Goal: Use online tool/utility: Utilize a website feature to perform a specific function

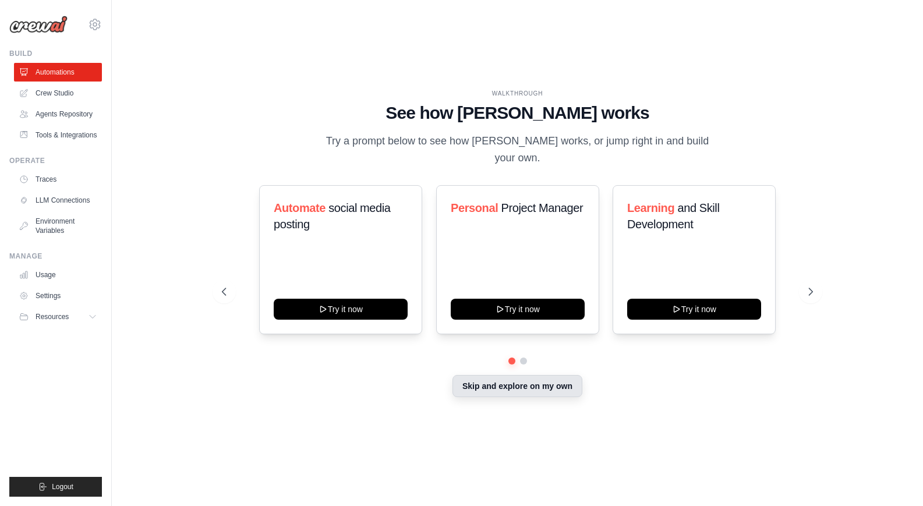
click at [512, 379] on button "Skip and explore on my own" at bounding box center [517, 386] width 130 height 22
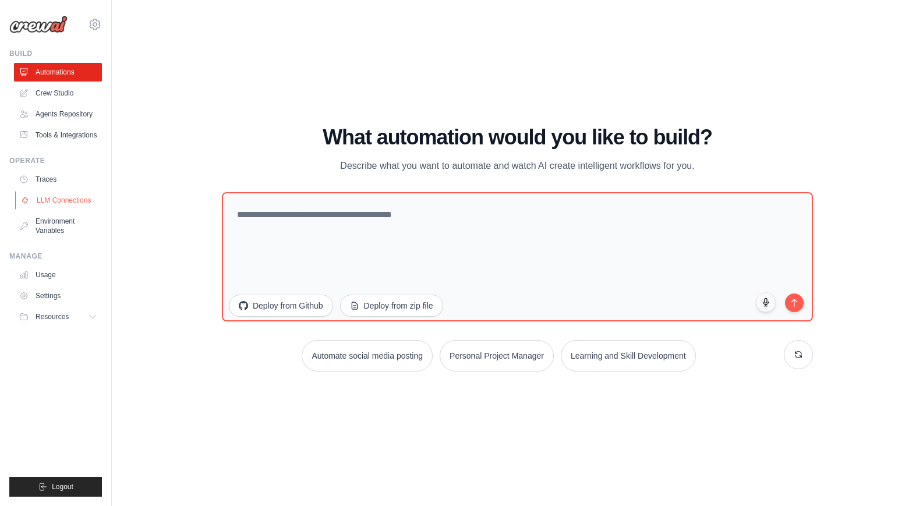
click at [77, 204] on link "LLM Connections" at bounding box center [59, 200] width 88 height 19
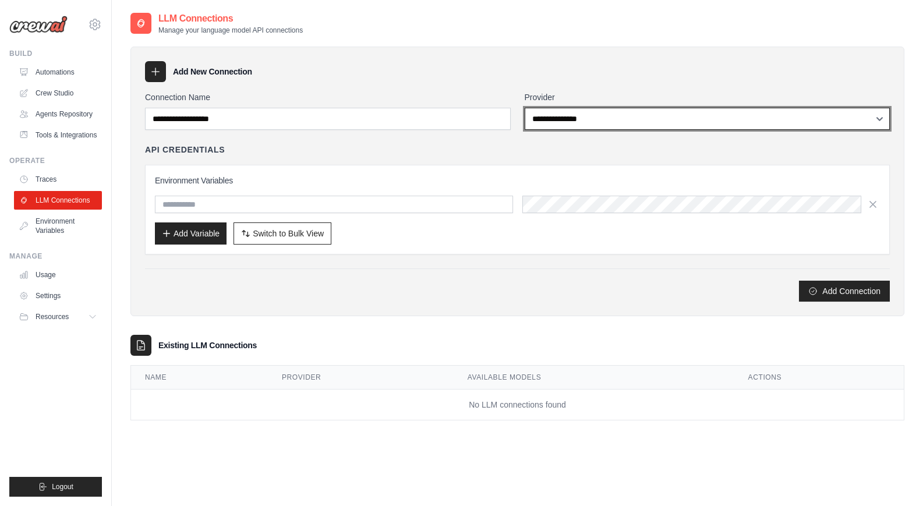
click at [820, 122] on select "**********" at bounding box center [708, 119] width 366 height 22
click at [525, 108] on select "**********" at bounding box center [708, 119] width 366 height 22
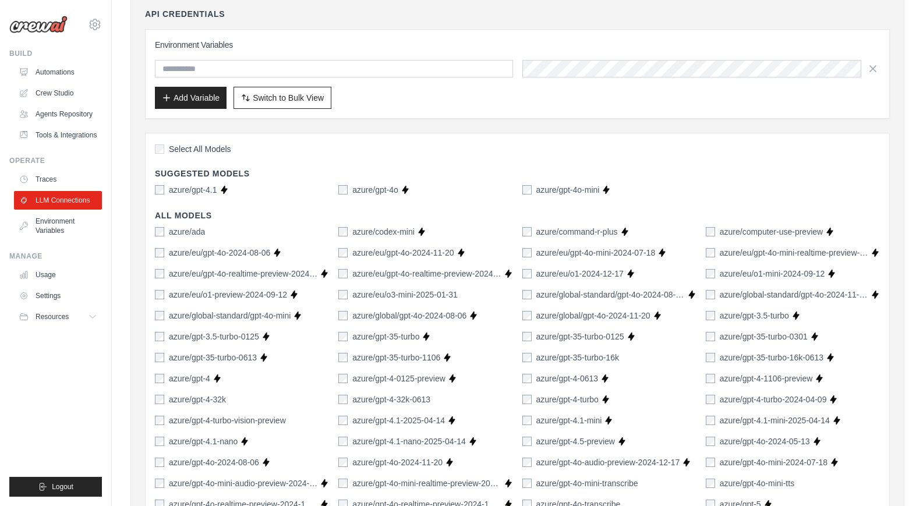
scroll to position [68, 0]
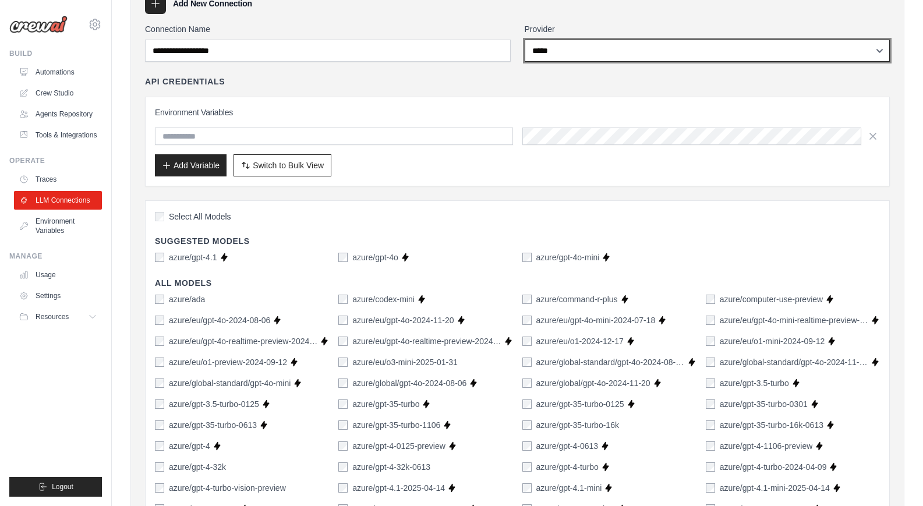
click at [645, 47] on select "**********" at bounding box center [708, 51] width 366 height 22
click at [525, 40] on select "**********" at bounding box center [708, 51] width 366 height 22
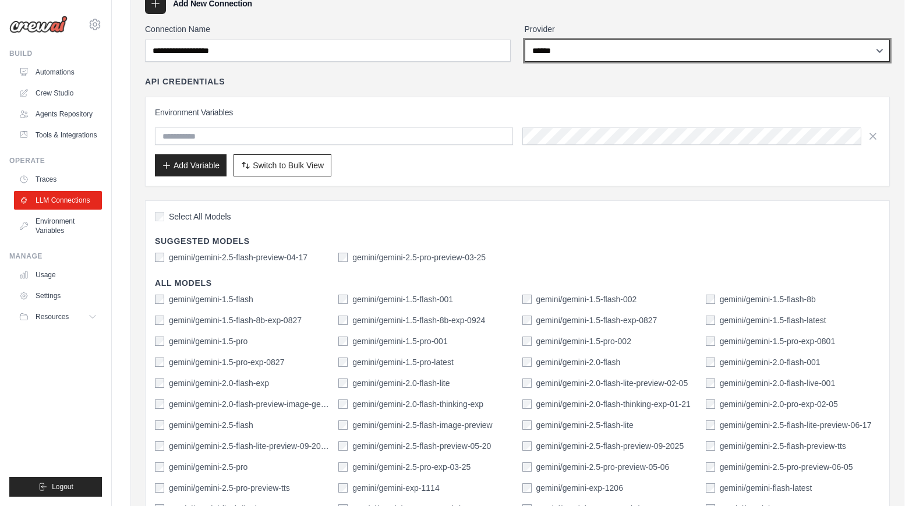
click at [682, 44] on select "**********" at bounding box center [708, 51] width 366 height 22
select select "*********"
click at [525, 40] on select "**********" at bounding box center [708, 51] width 366 height 22
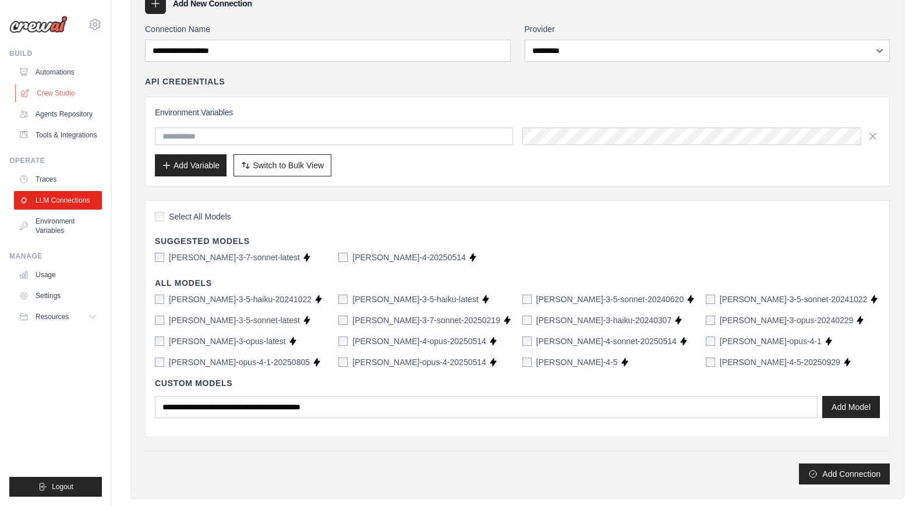
click at [49, 94] on link "Crew Studio" at bounding box center [59, 93] width 88 height 19
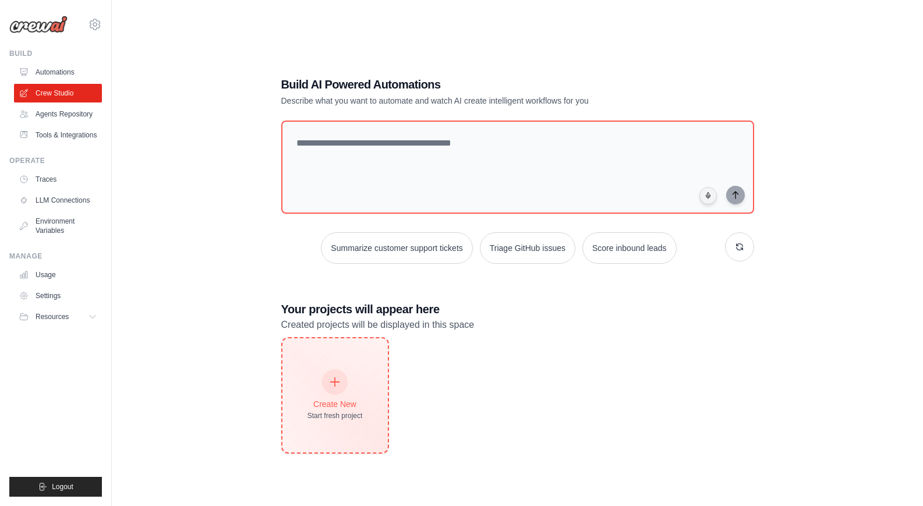
click at [338, 379] on icon at bounding box center [334, 382] width 13 height 13
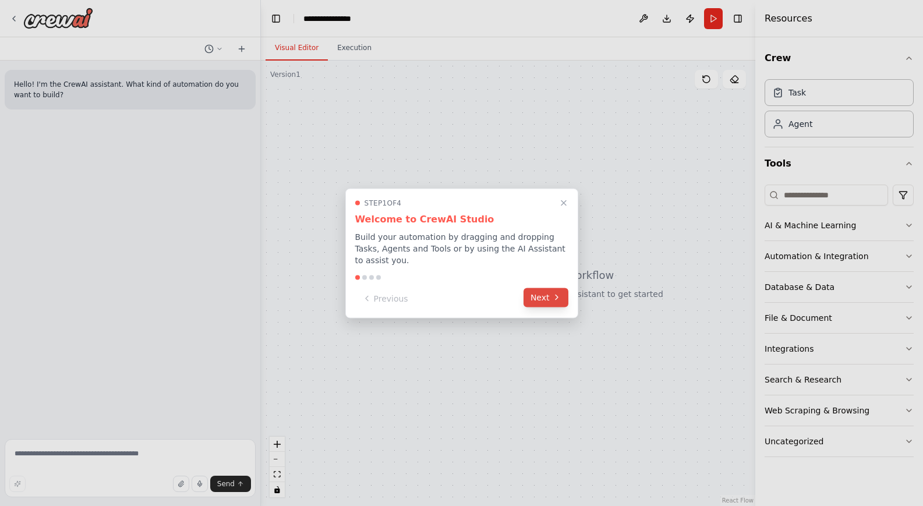
click at [551, 303] on button "Next" at bounding box center [546, 297] width 45 height 19
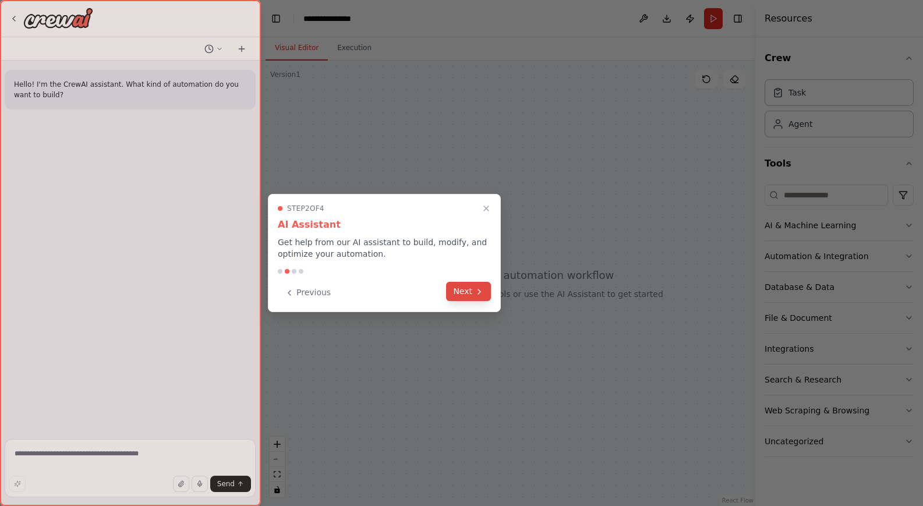
click at [476, 291] on icon at bounding box center [479, 291] width 9 height 9
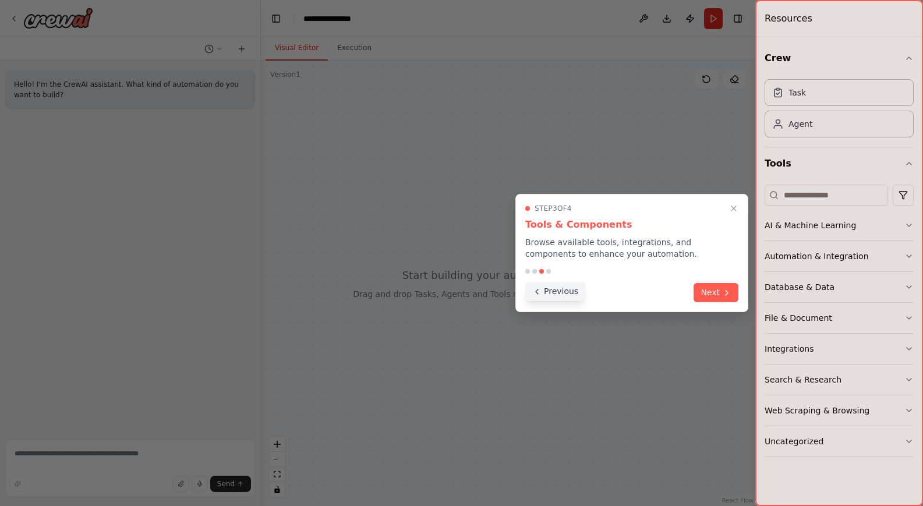
click at [540, 294] on icon at bounding box center [536, 291] width 9 height 9
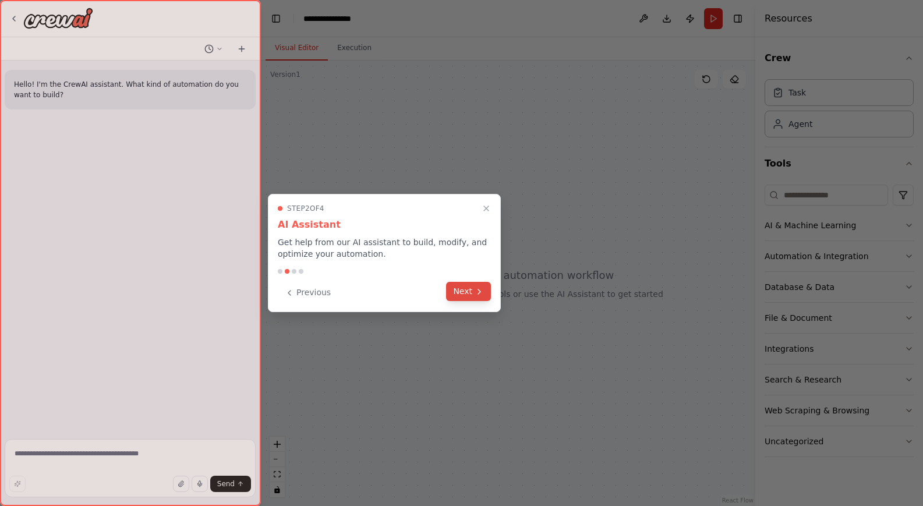
click at [468, 294] on button "Next" at bounding box center [468, 291] width 45 height 19
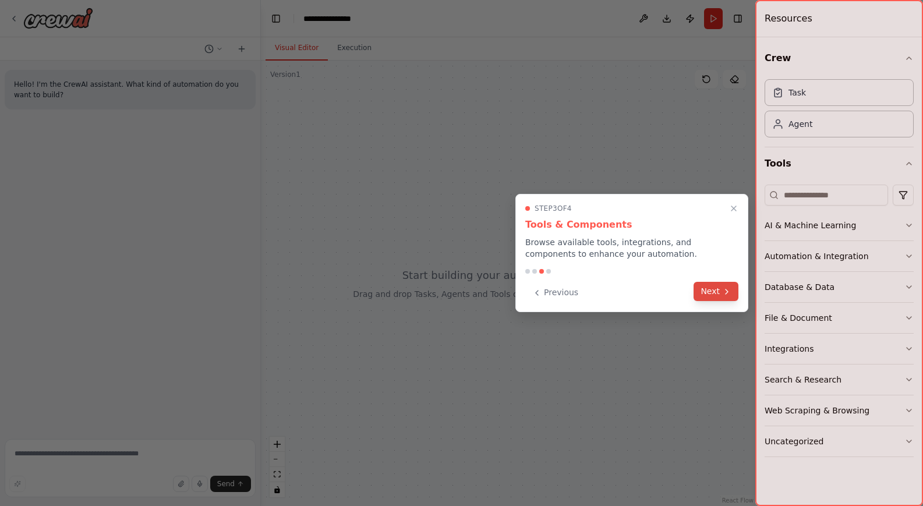
click at [717, 293] on button "Next" at bounding box center [716, 291] width 45 height 19
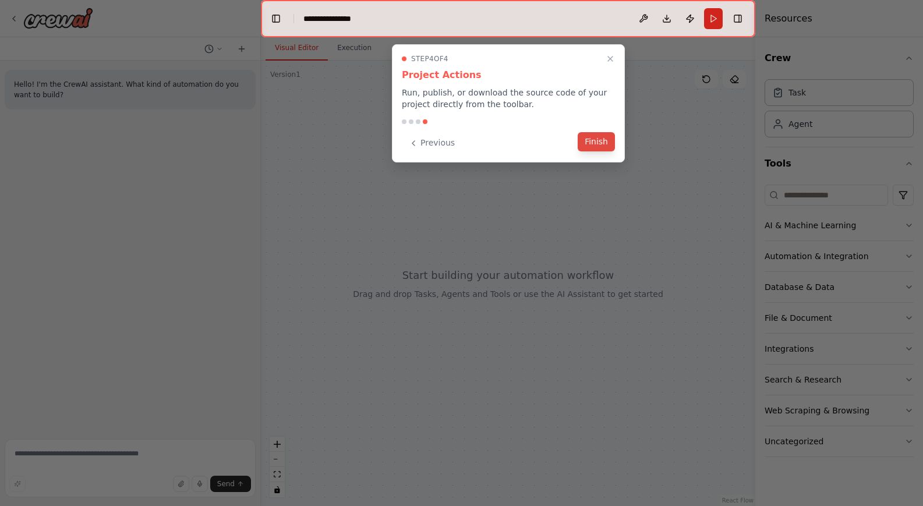
click at [595, 146] on button "Finish" at bounding box center [596, 141] width 37 height 19
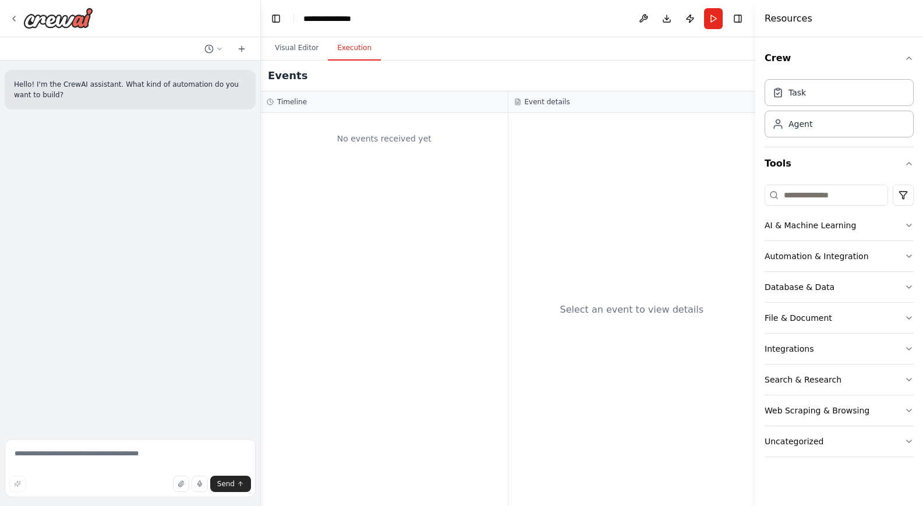
click at [355, 59] on button "Execution" at bounding box center [354, 48] width 53 height 24
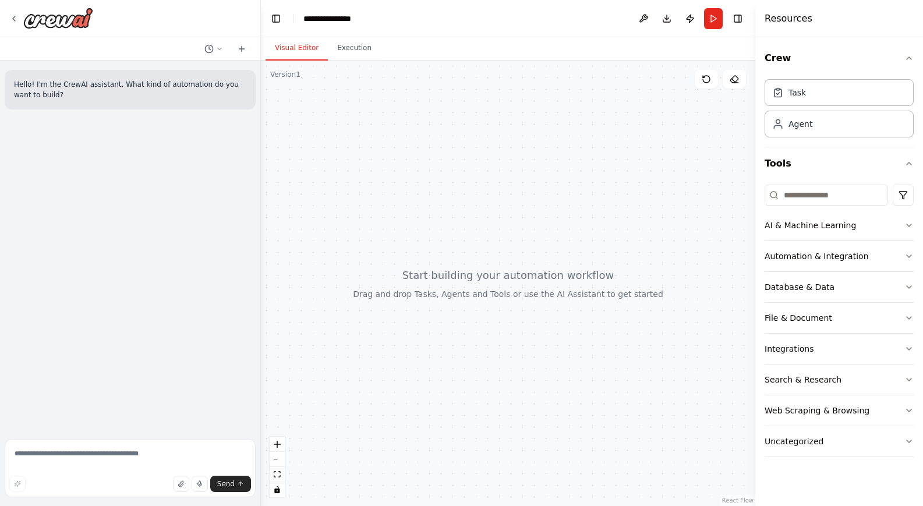
click at [300, 52] on button "Visual Editor" at bounding box center [297, 48] width 62 height 24
click at [145, 458] on textarea at bounding box center [130, 468] width 251 height 58
type textarea "**********"
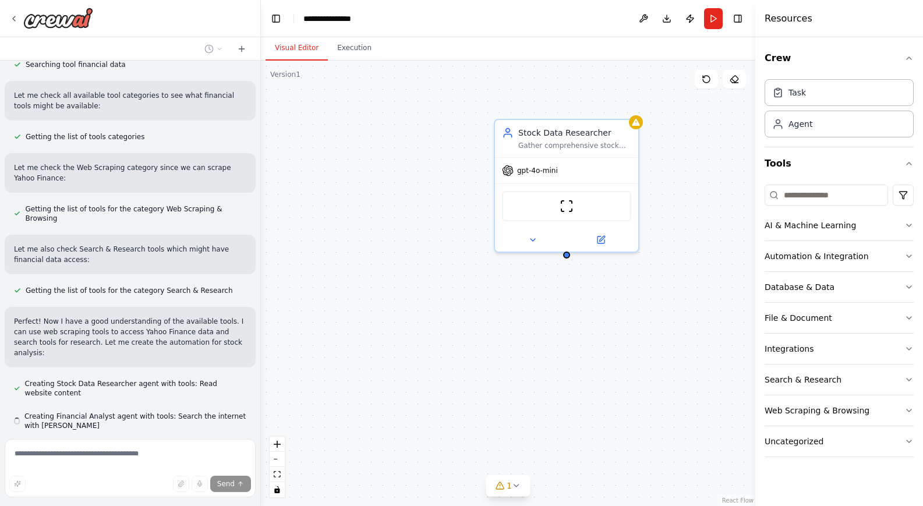
scroll to position [352, 0]
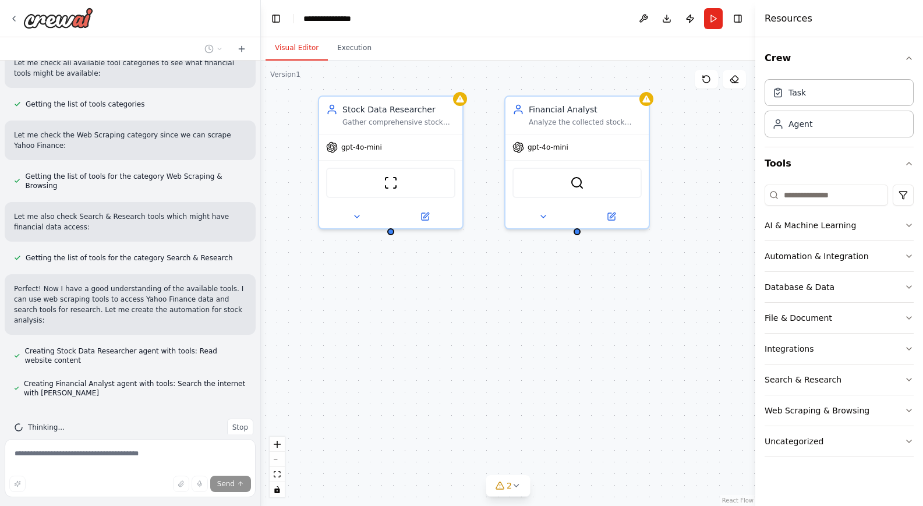
drag, startPoint x: 591, startPoint y: 425, endPoint x: 415, endPoint y: 401, distance: 177.4
click at [415, 401] on div "Stock Data Researcher Gather comprehensive stock data for {stock_symbols} from …" at bounding box center [508, 283] width 494 height 445
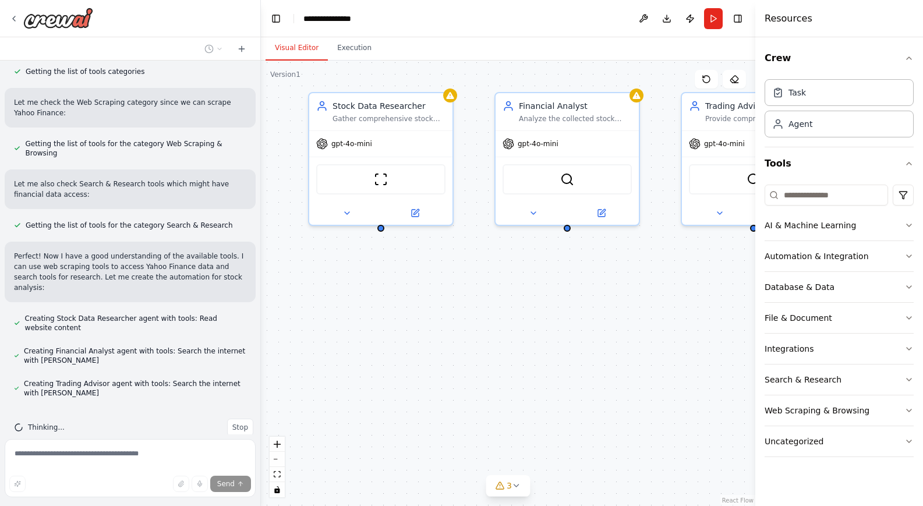
drag, startPoint x: 489, startPoint y: 381, endPoint x: 479, endPoint y: 377, distance: 10.5
click at [479, 377] on div "Stock Data Researcher Gather comprehensive stock data for {stock_symbols} from …" at bounding box center [508, 283] width 494 height 445
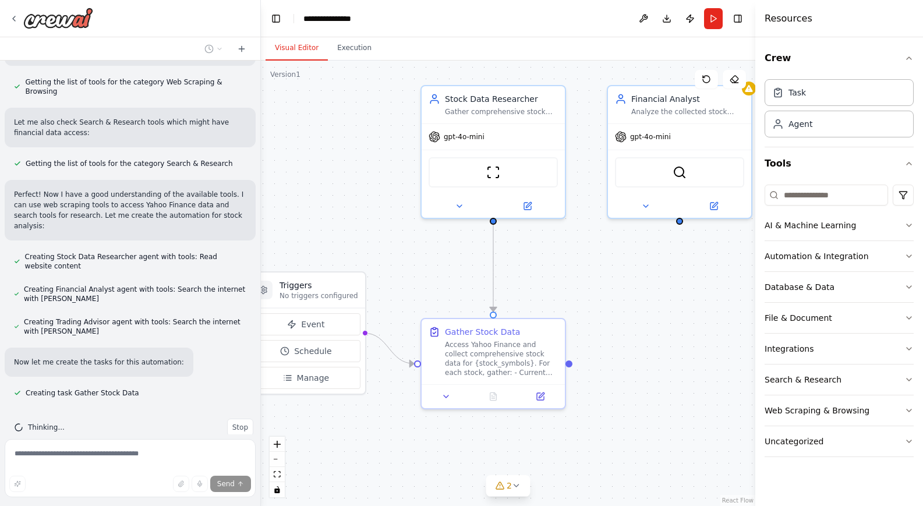
scroll to position [470, 0]
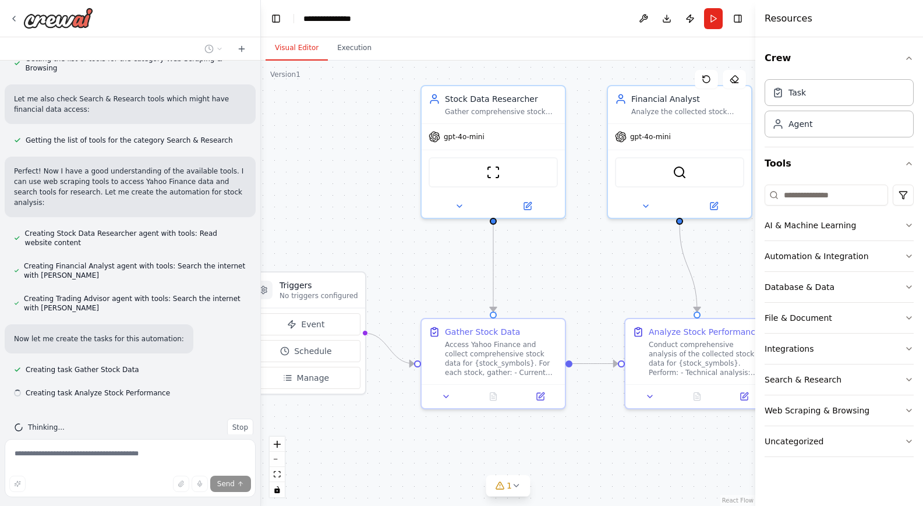
drag, startPoint x: 447, startPoint y: 292, endPoint x: 560, endPoint y: 285, distance: 112.6
click at [560, 285] on div ".deletable-edge-delete-btn { width: 20px; height: 20px; border: 0px solid #ffff…" at bounding box center [508, 283] width 494 height 445
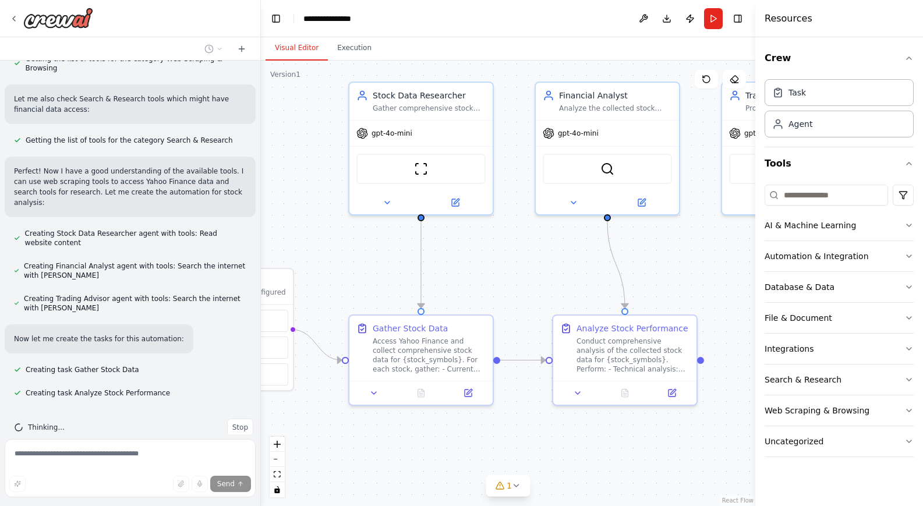
drag, startPoint x: 585, startPoint y: 273, endPoint x: 512, endPoint y: 269, distance: 72.3
click at [512, 269] on div ".deletable-edge-delete-btn { width: 20px; height: 20px; border: 0px solid #ffff…" at bounding box center [508, 283] width 494 height 445
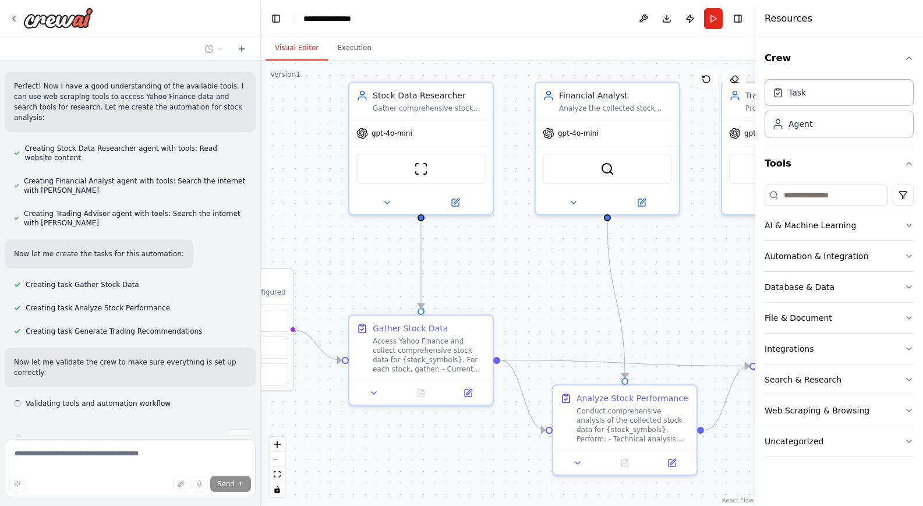
scroll to position [565, 0]
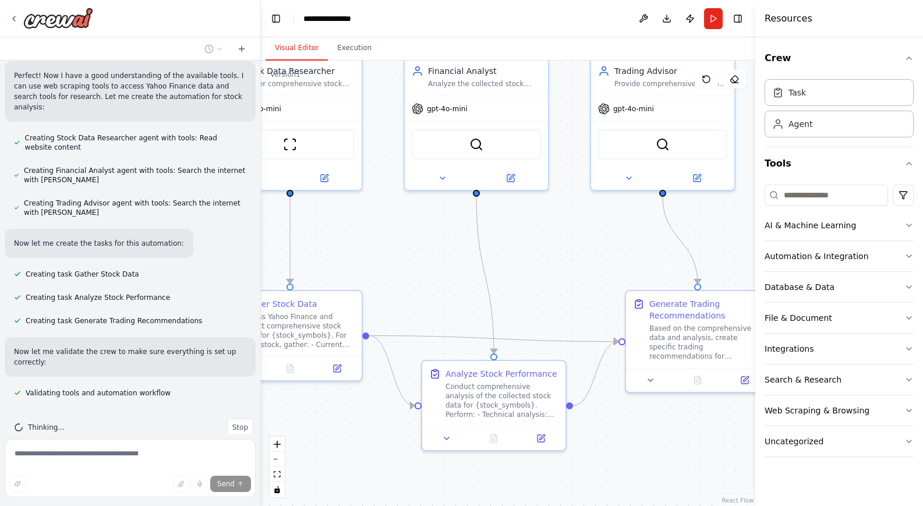
drag, startPoint x: 546, startPoint y: 279, endPoint x: 415, endPoint y: 254, distance: 133.3
click at [415, 254] on div ".deletable-edge-delete-btn { width: 20px; height: 20px; border: 0px solid #ffff…" at bounding box center [508, 283] width 494 height 445
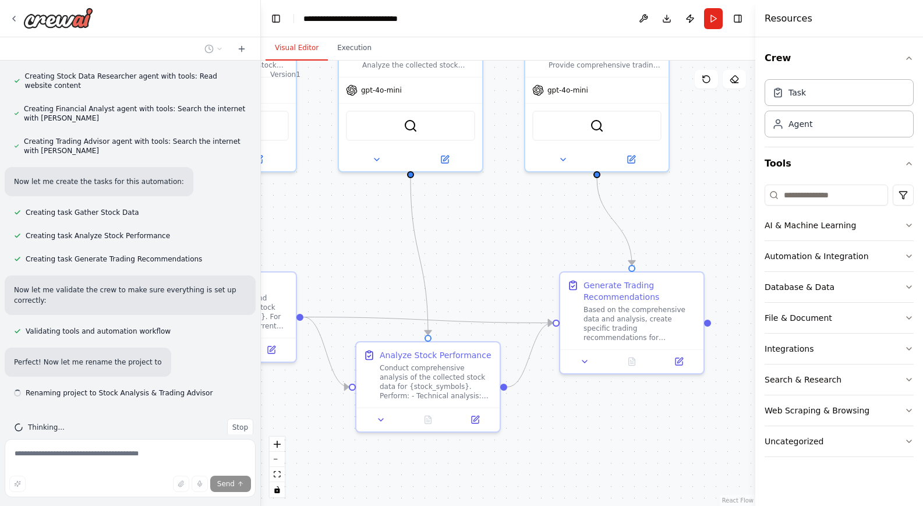
drag, startPoint x: 545, startPoint y: 258, endPoint x: 479, endPoint y: 239, distance: 68.4
click at [479, 239] on div ".deletable-edge-delete-btn { width: 20px; height: 20px; border: 0px solid #ffff…" at bounding box center [508, 283] width 494 height 445
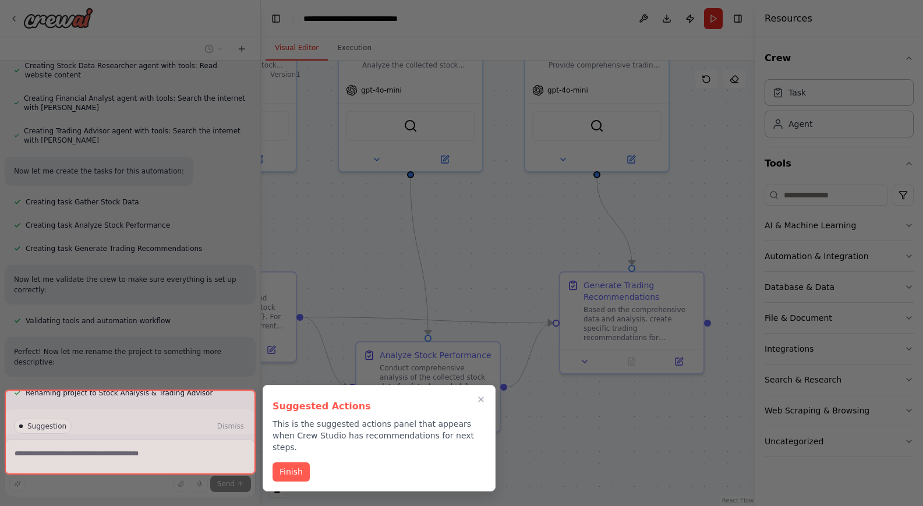
click at [133, 426] on div at bounding box center [130, 432] width 251 height 85
click at [479, 399] on icon "Close walkthrough" at bounding box center [481, 399] width 10 height 10
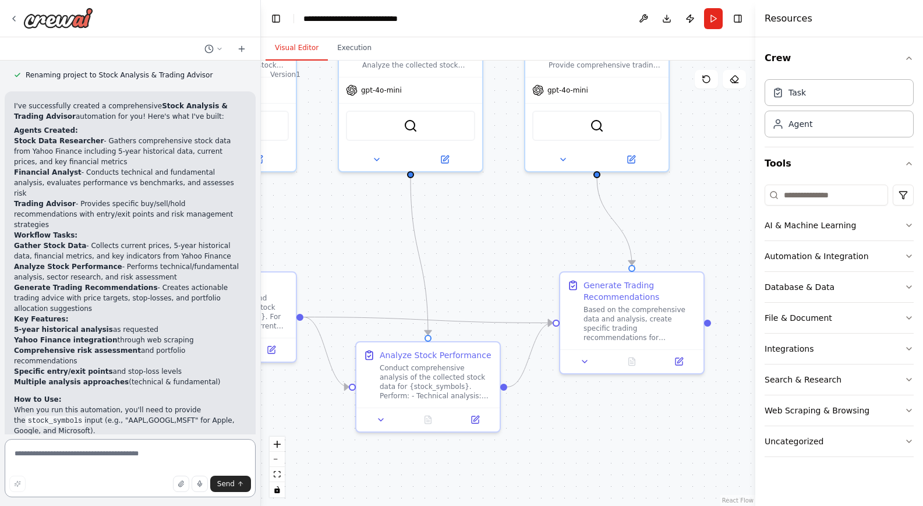
scroll to position [1078, 0]
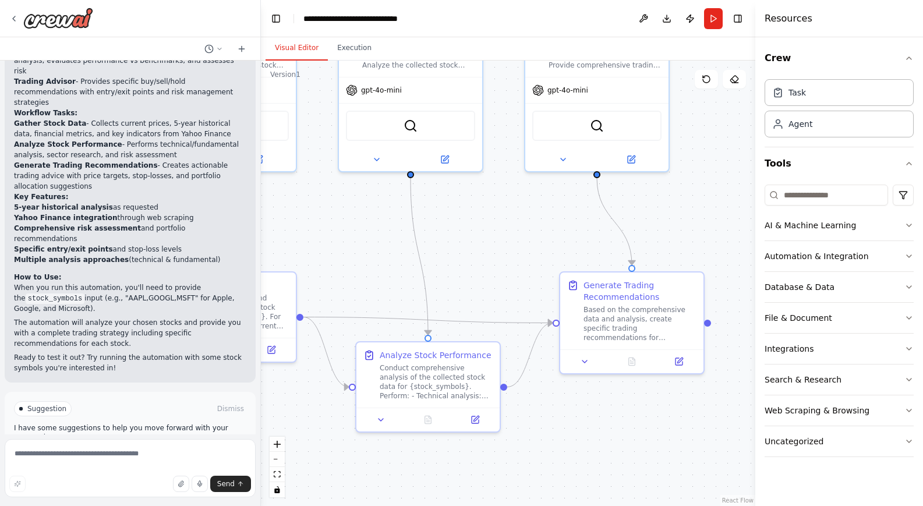
click at [119, 454] on span "Run Automation" at bounding box center [135, 458] width 56 height 9
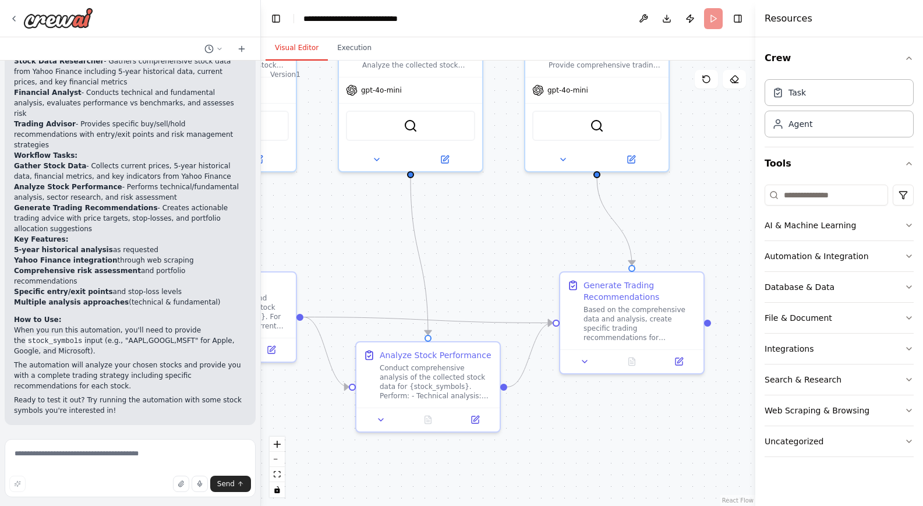
scroll to position [984, 0]
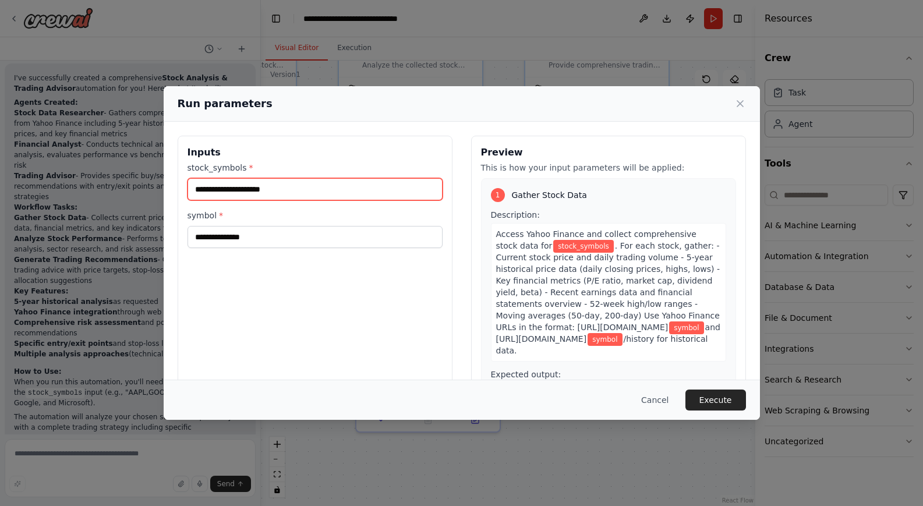
click at [285, 193] on input "stock_symbols *" at bounding box center [315, 189] width 255 height 22
type input "*********"
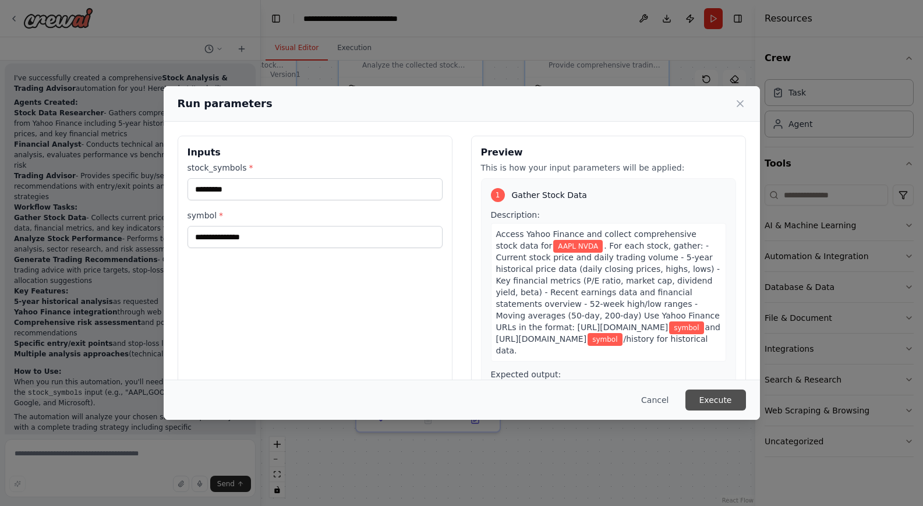
click at [707, 398] on button "Execute" at bounding box center [715, 400] width 61 height 21
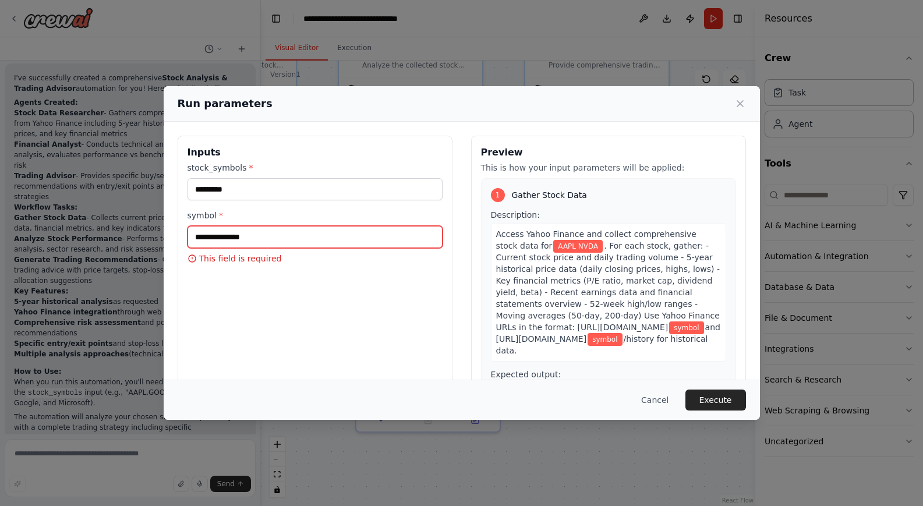
click at [217, 242] on input "symbol *" at bounding box center [315, 237] width 255 height 22
click at [213, 214] on label "symbol *" at bounding box center [315, 216] width 255 height 12
click at [213, 226] on input "symbol *" at bounding box center [315, 237] width 255 height 22
click at [213, 215] on label "symbol *" at bounding box center [315, 216] width 255 height 12
click at [213, 226] on input "symbol *" at bounding box center [315, 237] width 255 height 22
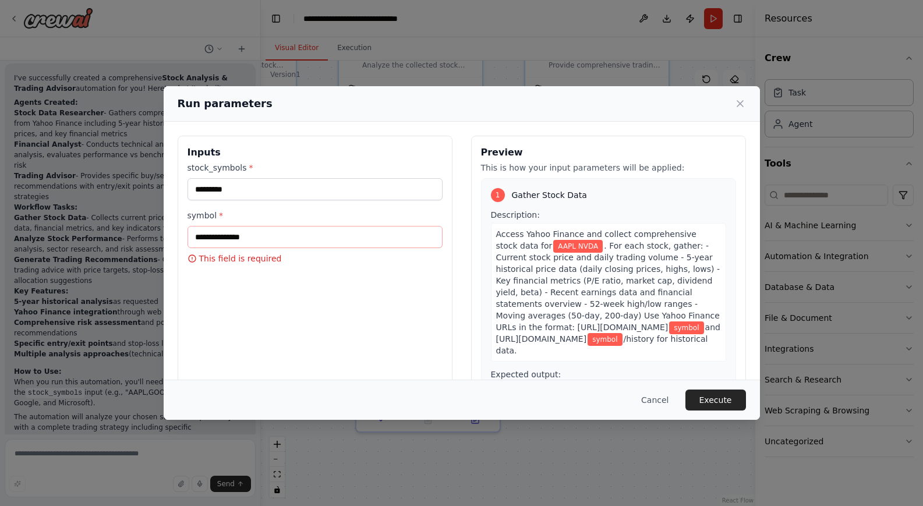
click at [213, 215] on label "symbol *" at bounding box center [315, 216] width 255 height 12
click at [213, 226] on input "symbol *" at bounding box center [315, 237] width 255 height 22
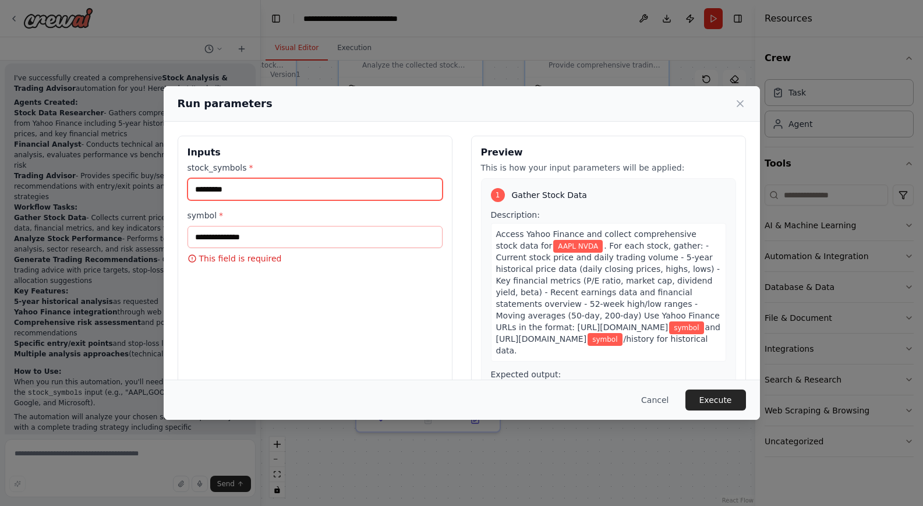
drag, startPoint x: 252, startPoint y: 188, endPoint x: 144, endPoint y: 183, distance: 107.2
click at [144, 183] on div "Run parameters Inputs stock_symbols * ********* symbol * This field is required…" at bounding box center [461, 253] width 923 height 506
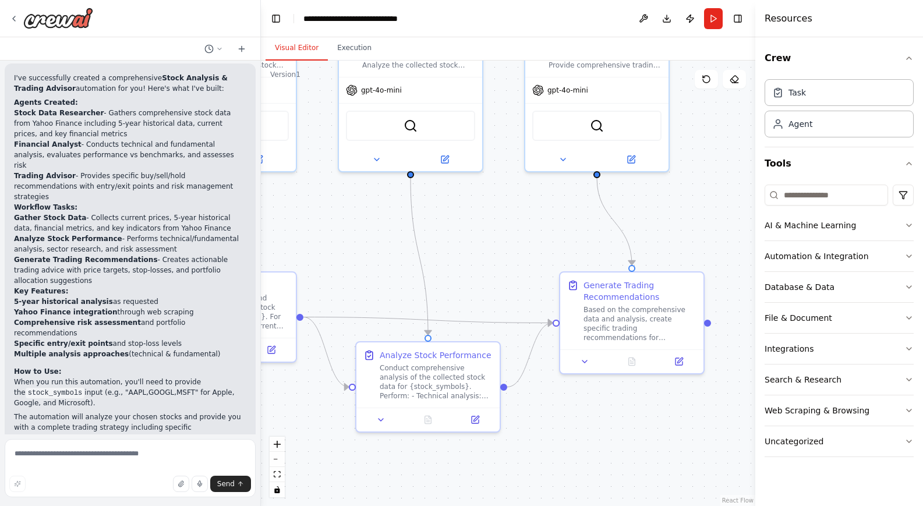
click at [468, 273] on div ".deletable-edge-delete-btn { width: 20px; height: 20px; border: 0px solid #ffff…" at bounding box center [508, 283] width 494 height 445
drag, startPoint x: 714, startPoint y: 16, endPoint x: 708, endPoint y: 19, distance: 6.5
click at [714, 16] on button "Run" at bounding box center [713, 18] width 19 height 21
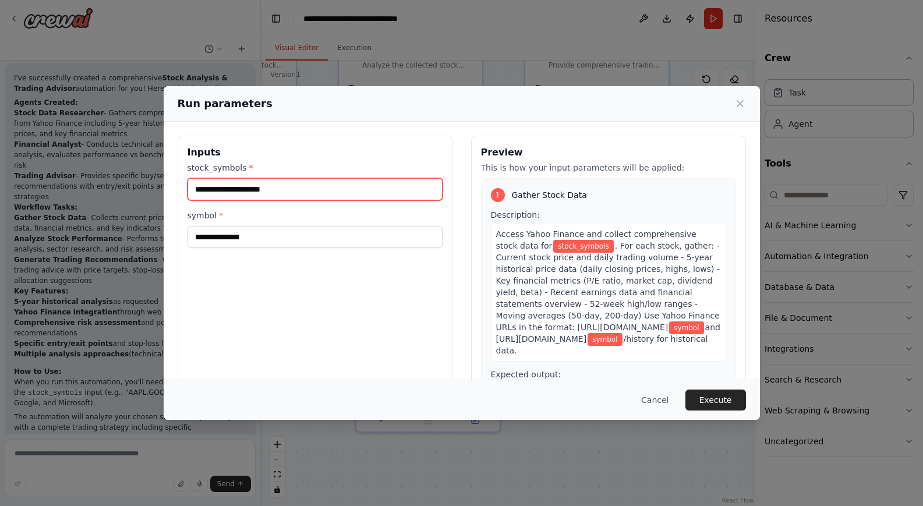
click at [254, 192] on input "stock_symbols *" at bounding box center [315, 189] width 255 height 22
paste input "**********"
type input "**********"
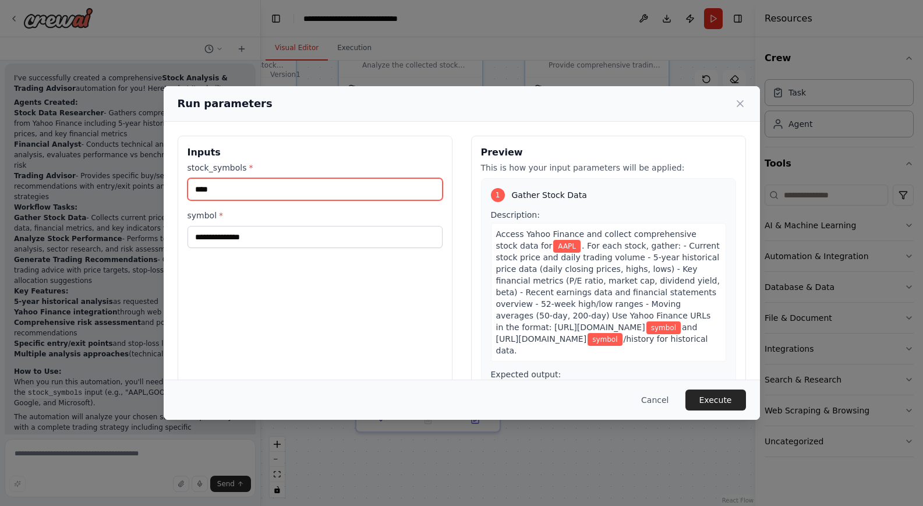
type input "****"
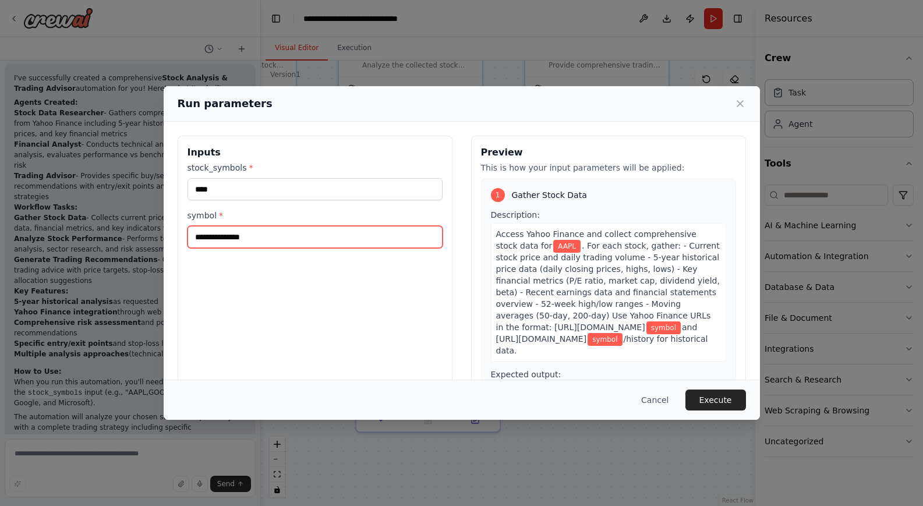
click at [223, 240] on input "symbol *" at bounding box center [315, 237] width 255 height 22
click at [216, 233] on input "symbol *" at bounding box center [315, 237] width 255 height 22
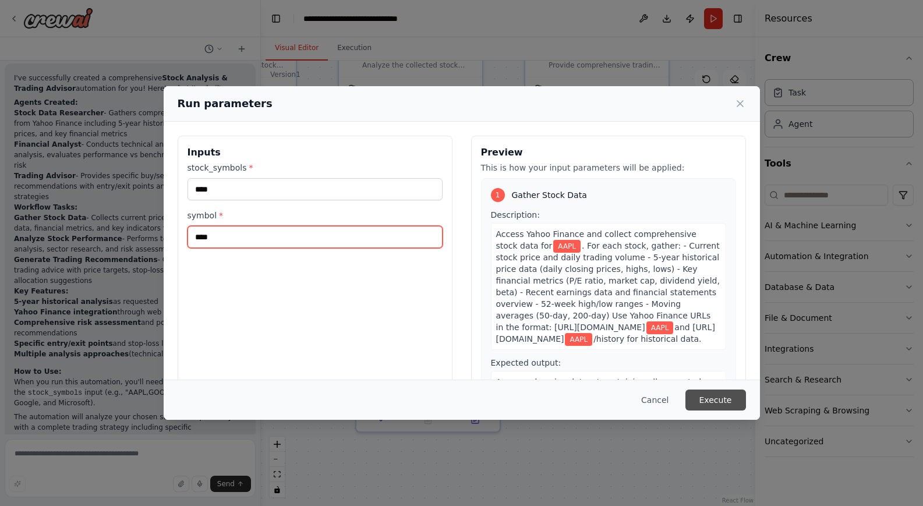
type input "****"
click at [719, 401] on button "Execute" at bounding box center [715, 400] width 61 height 21
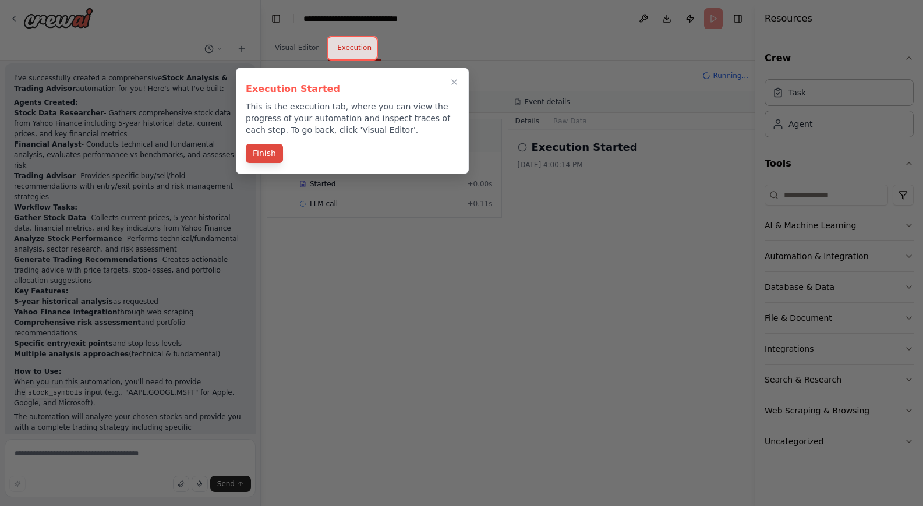
click at [263, 155] on button "Finish" at bounding box center [264, 153] width 37 height 19
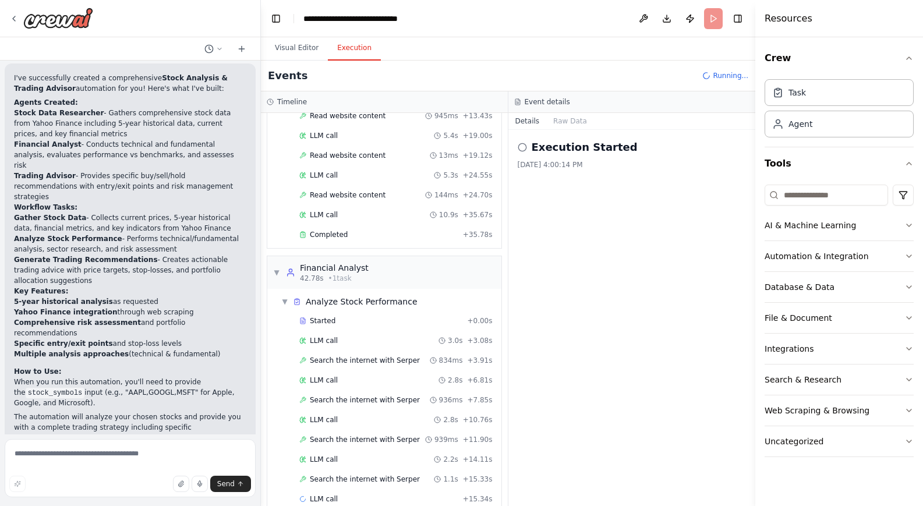
scroll to position [167, 0]
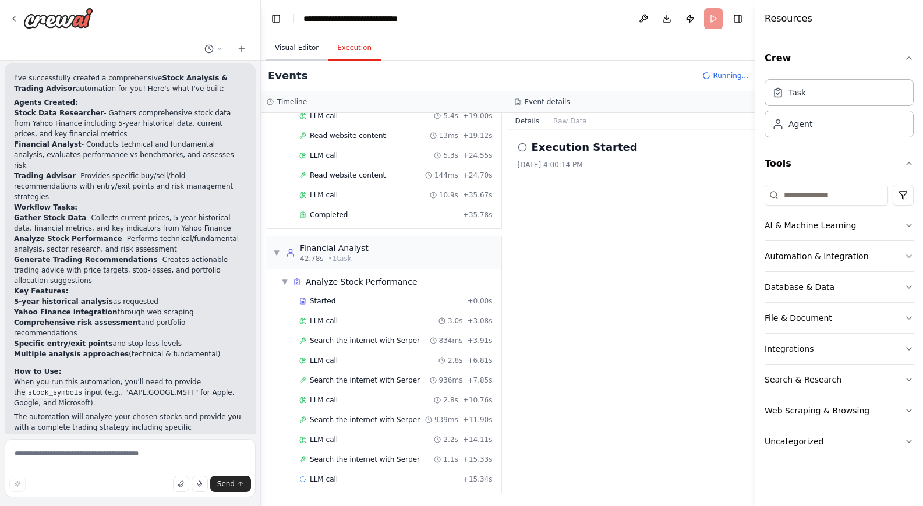
click at [301, 47] on button "Visual Editor" at bounding box center [297, 48] width 62 height 24
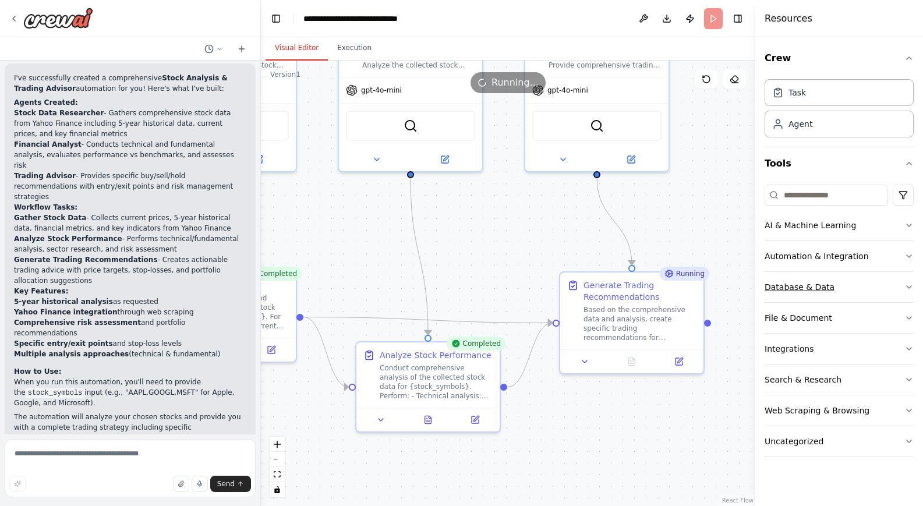
click at [908, 287] on icon "button" at bounding box center [909, 287] width 5 height 2
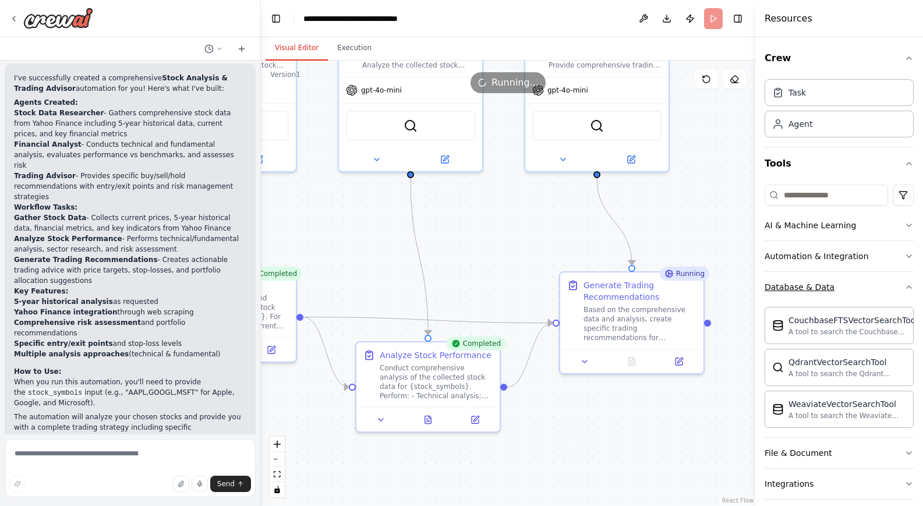
click at [910, 285] on icon "button" at bounding box center [908, 286] width 9 height 9
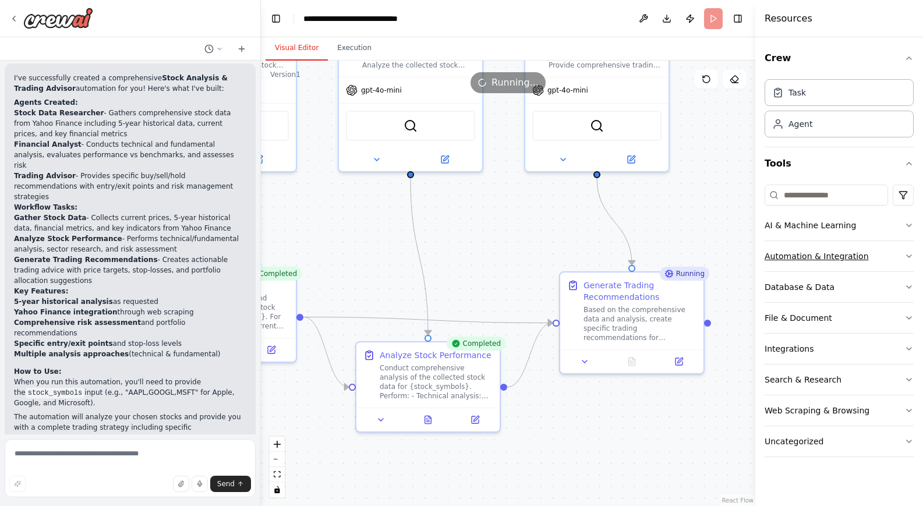
click at [907, 259] on icon "button" at bounding box center [908, 256] width 9 height 9
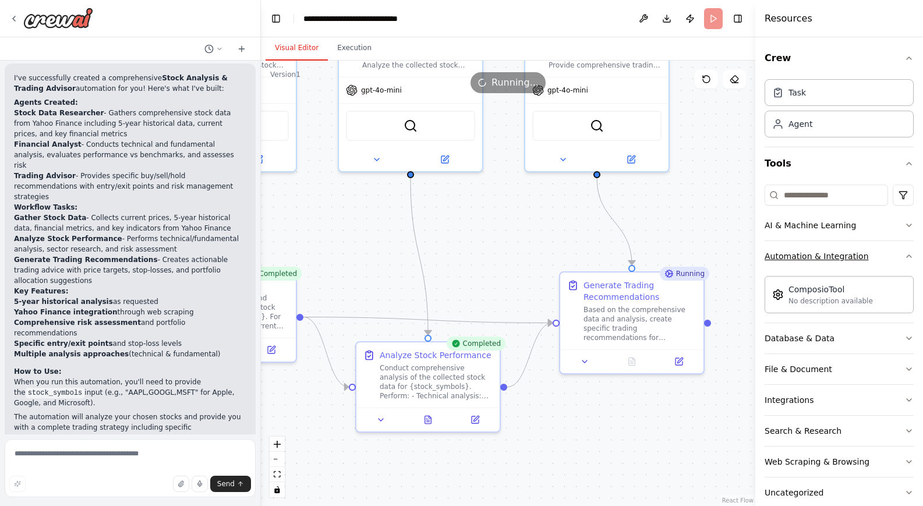
click at [907, 259] on icon "button" at bounding box center [908, 256] width 9 height 9
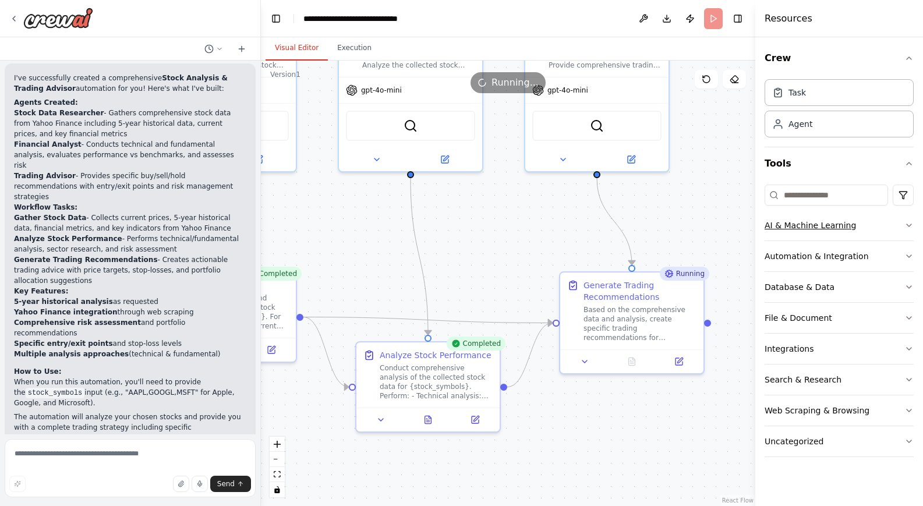
click at [910, 227] on icon "button" at bounding box center [908, 225] width 9 height 9
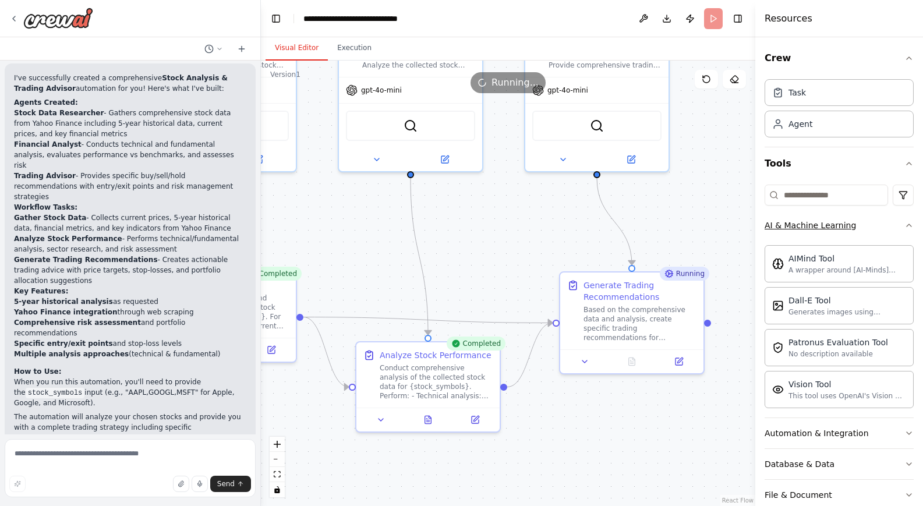
click at [910, 227] on icon "button" at bounding box center [908, 225] width 9 height 9
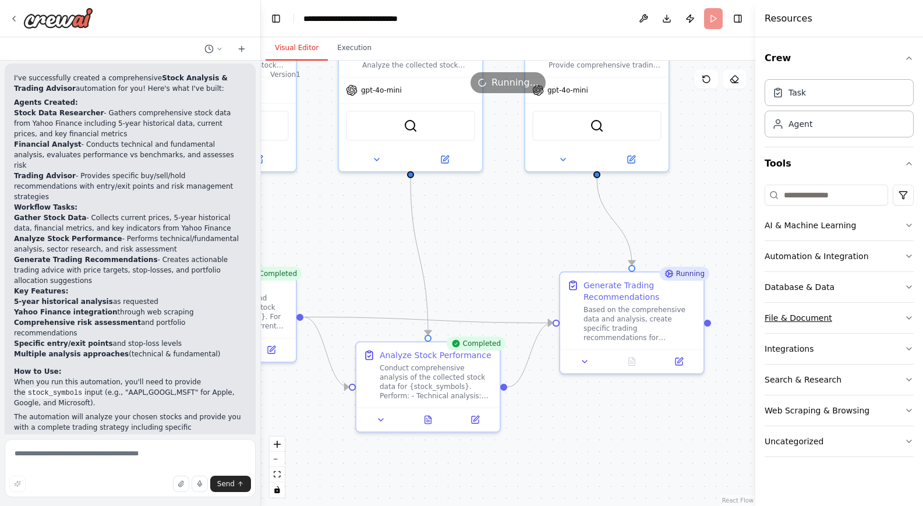
click at [913, 319] on icon "button" at bounding box center [908, 317] width 9 height 9
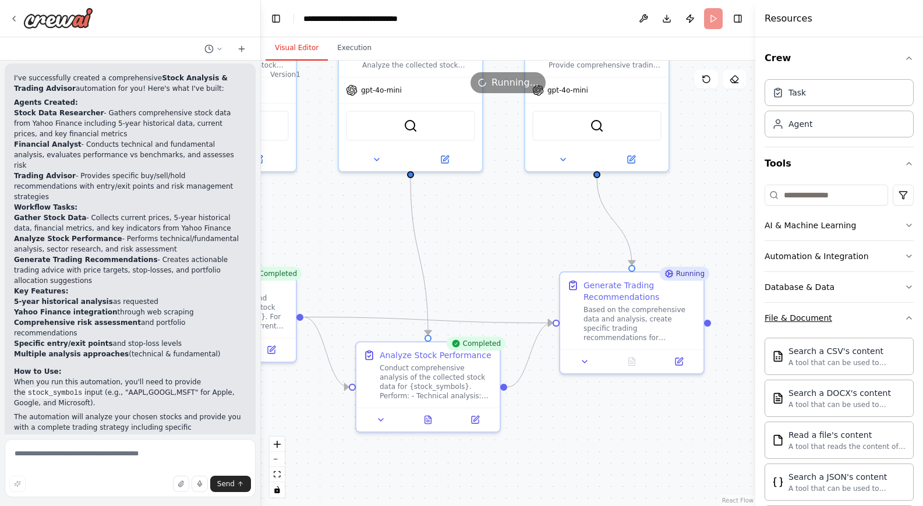
click at [913, 319] on icon "button" at bounding box center [908, 317] width 9 height 9
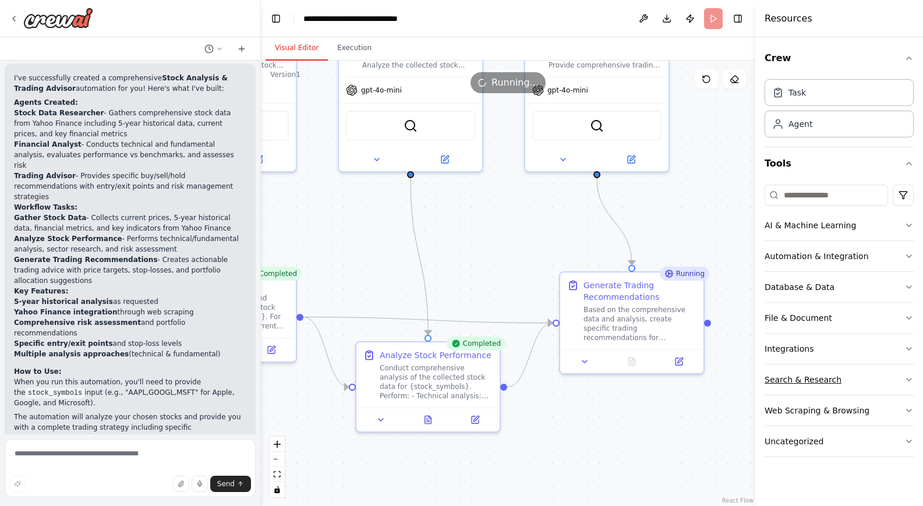
click at [910, 382] on icon "button" at bounding box center [908, 379] width 9 height 9
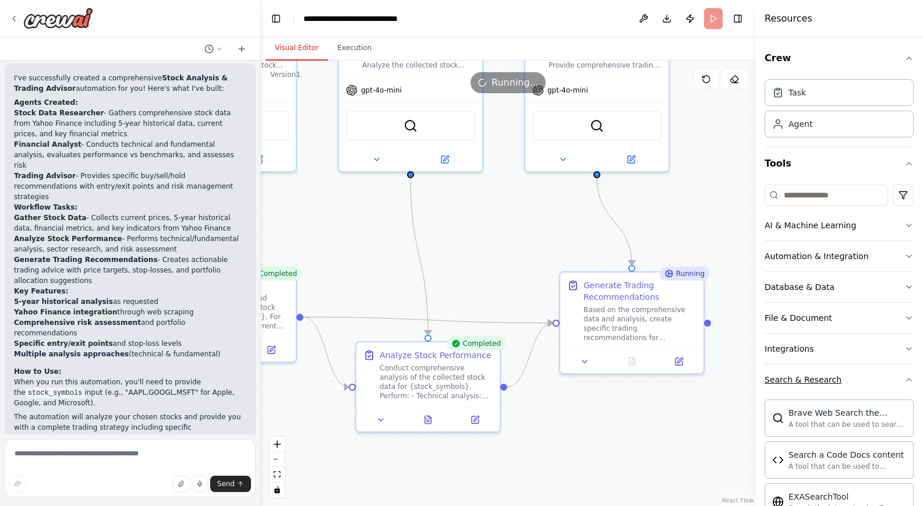
click at [910, 381] on icon "button" at bounding box center [908, 379] width 9 height 9
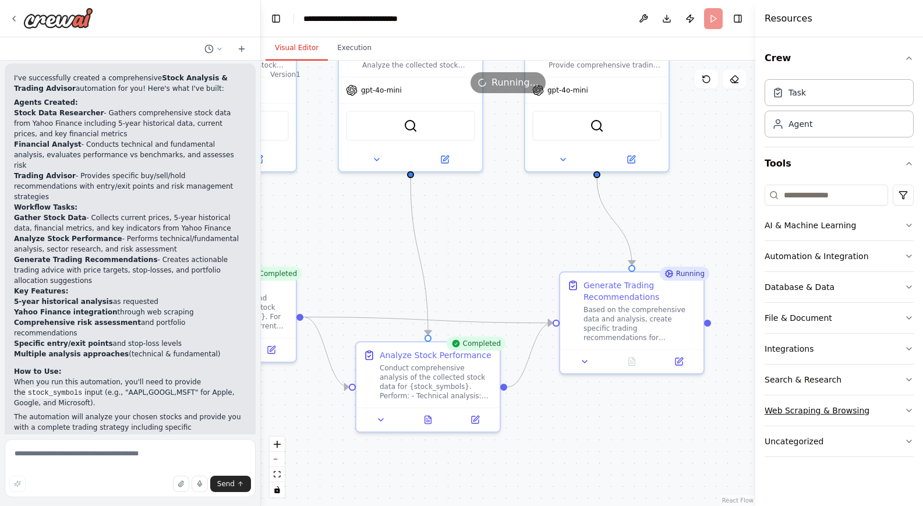
click at [910, 411] on icon "button" at bounding box center [908, 410] width 9 height 9
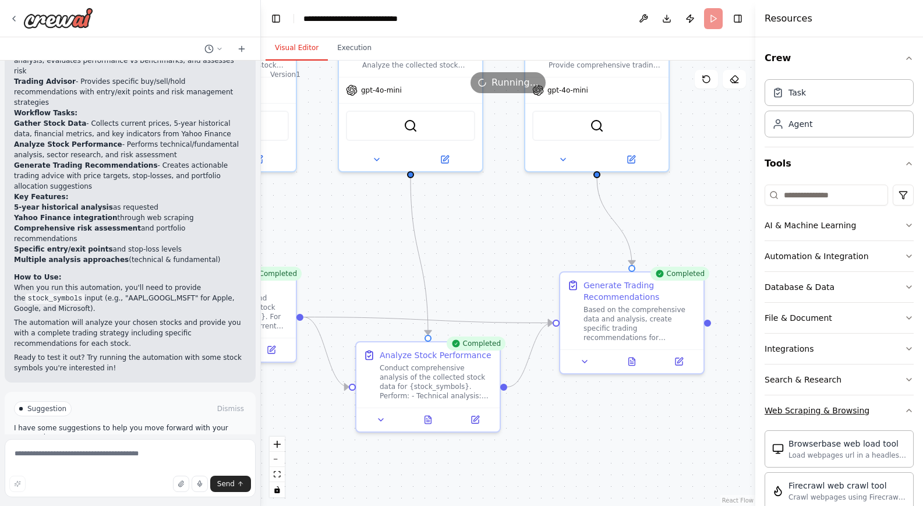
click at [910, 412] on icon "button" at bounding box center [908, 410] width 9 height 9
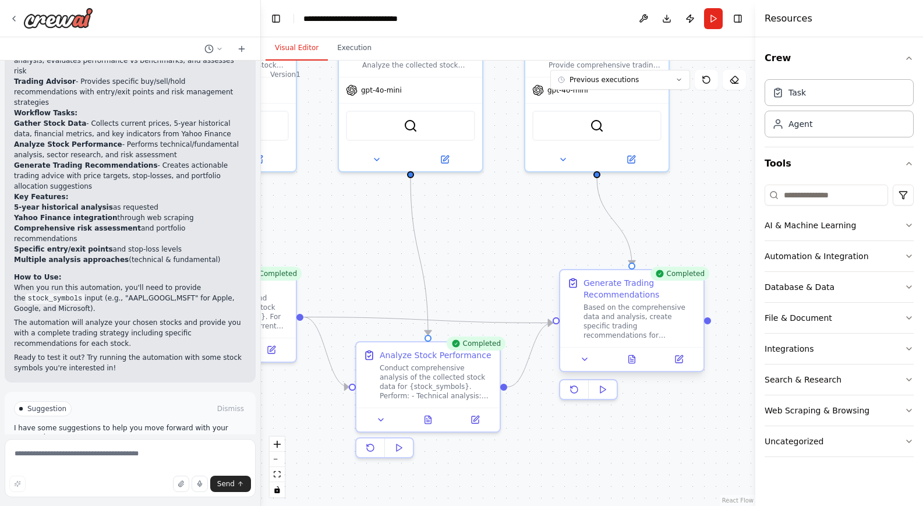
click at [654, 330] on div "Based on the comprehensive data and analysis, create specific trading recommend…" at bounding box center [639, 321] width 113 height 37
click at [352, 47] on button "Execution" at bounding box center [354, 48] width 53 height 24
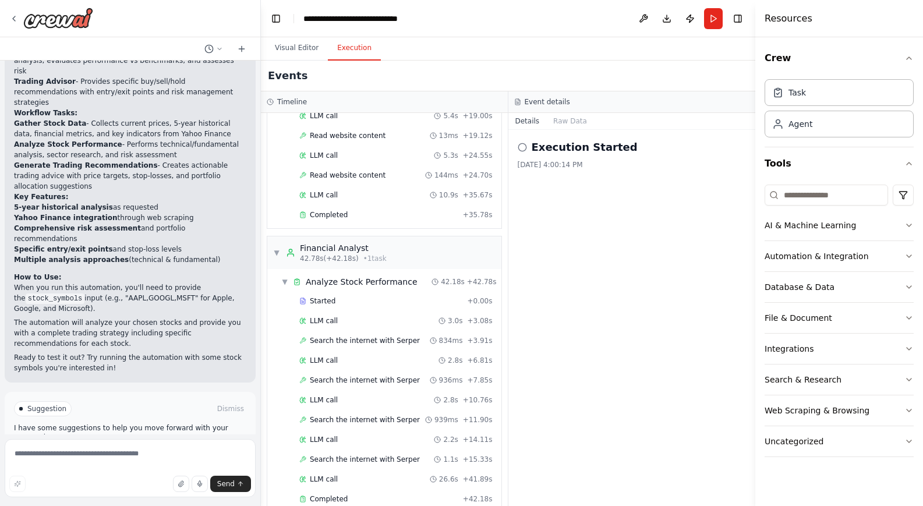
click at [129, 454] on span "Improve automation" at bounding box center [135, 458] width 71 height 9
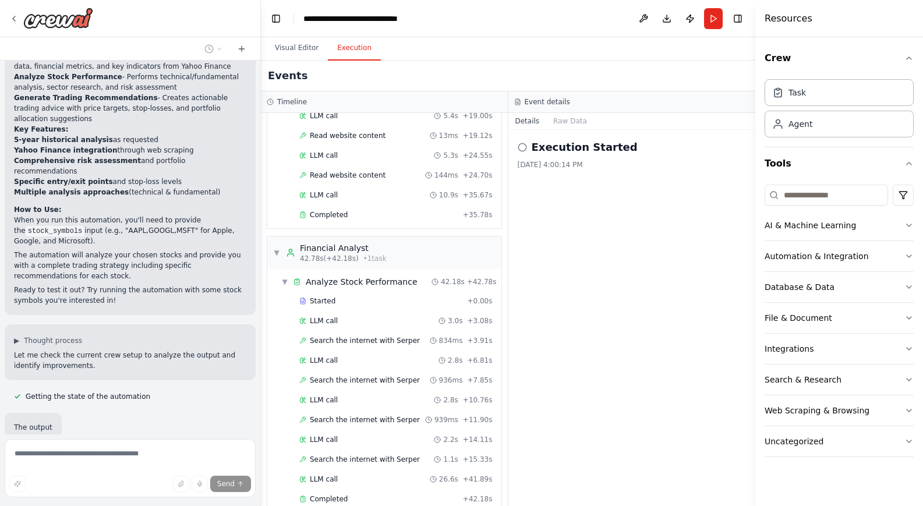
scroll to position [1189, 0]
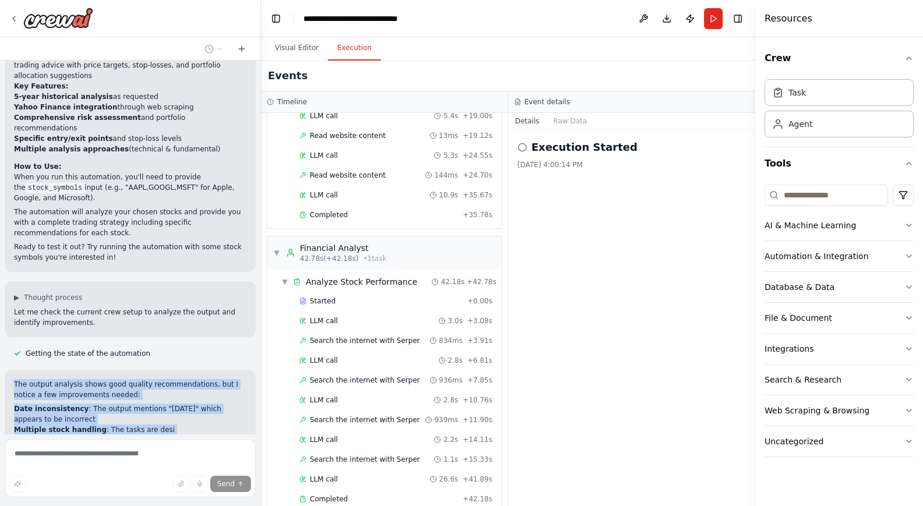
click at [72, 342] on div "Hello! I'm the CrewAI assistant. What kind of automation do you want to build? …" at bounding box center [130, 248] width 260 height 374
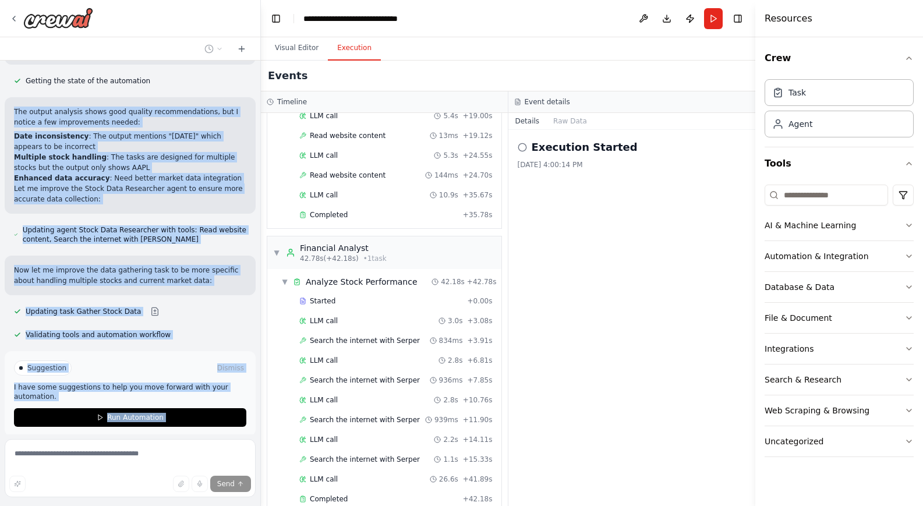
scroll to position [1466, 0]
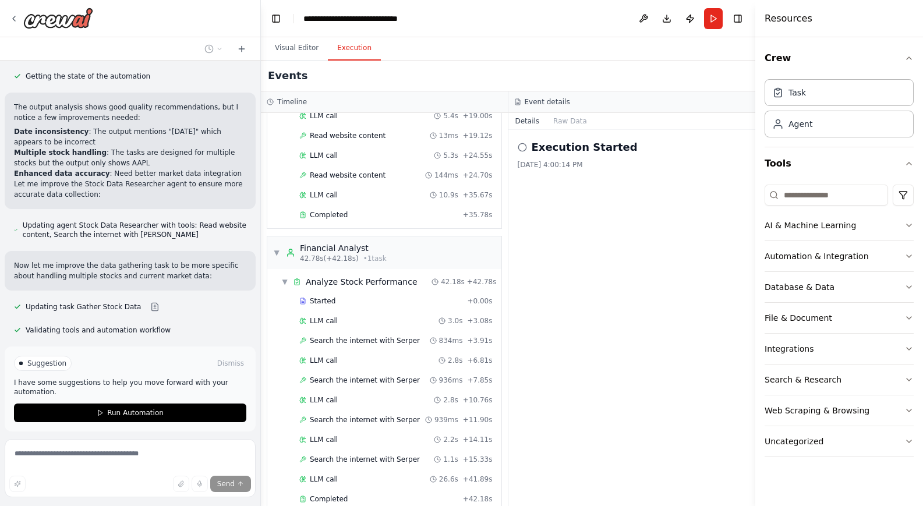
click at [235, 454] on span "Stop" at bounding box center [240, 458] width 16 height 9
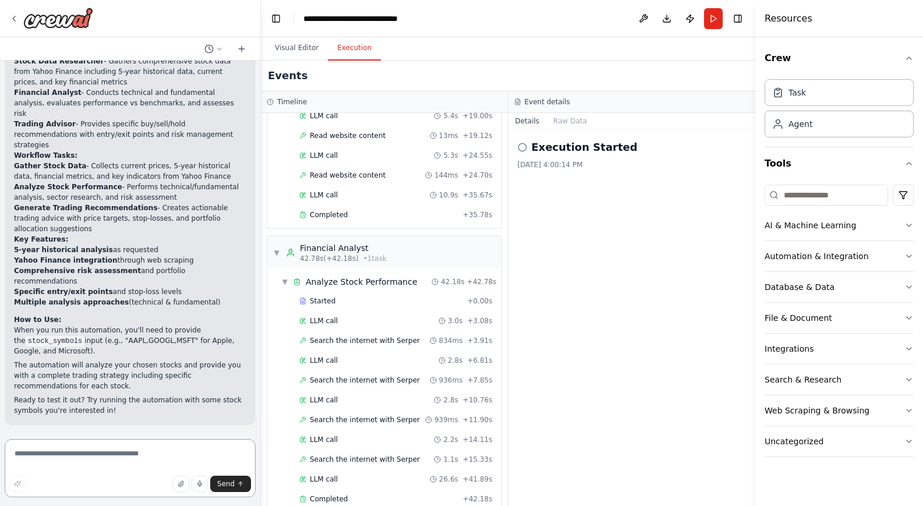
scroll to position [984, 0]
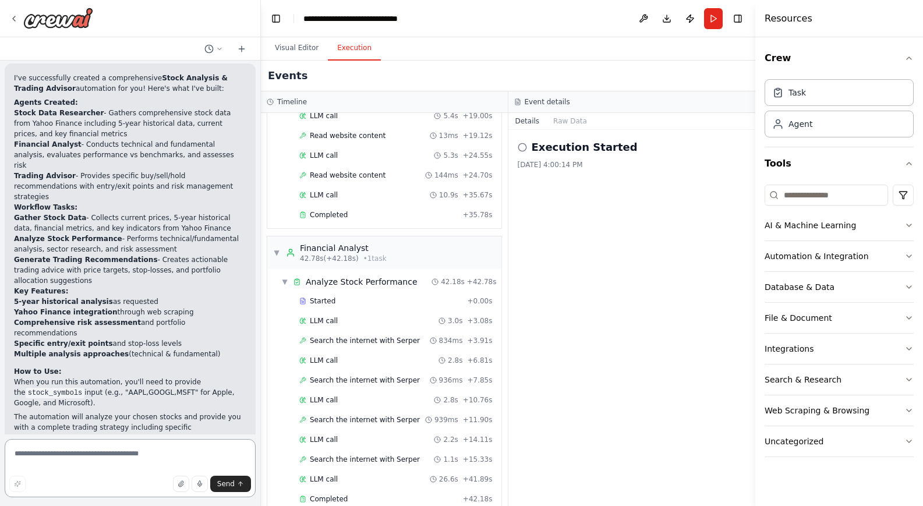
click at [66, 454] on textarea at bounding box center [130, 468] width 251 height 58
type textarea "**********"
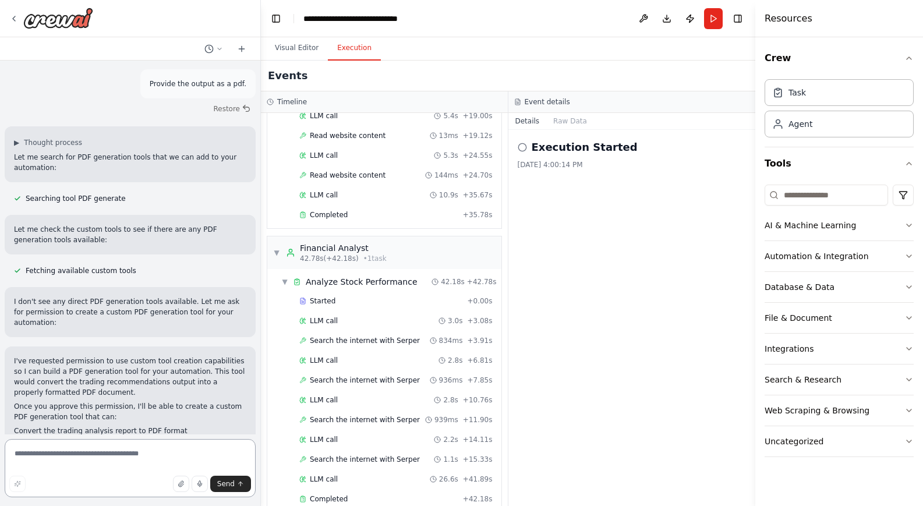
scroll to position [1523, 0]
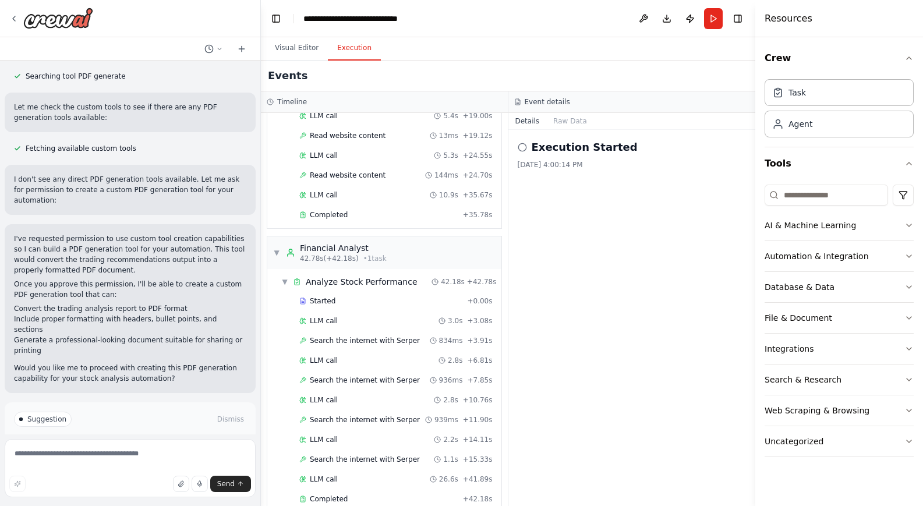
click at [132, 464] on span "Enable coding skills" at bounding box center [135, 468] width 69 height 9
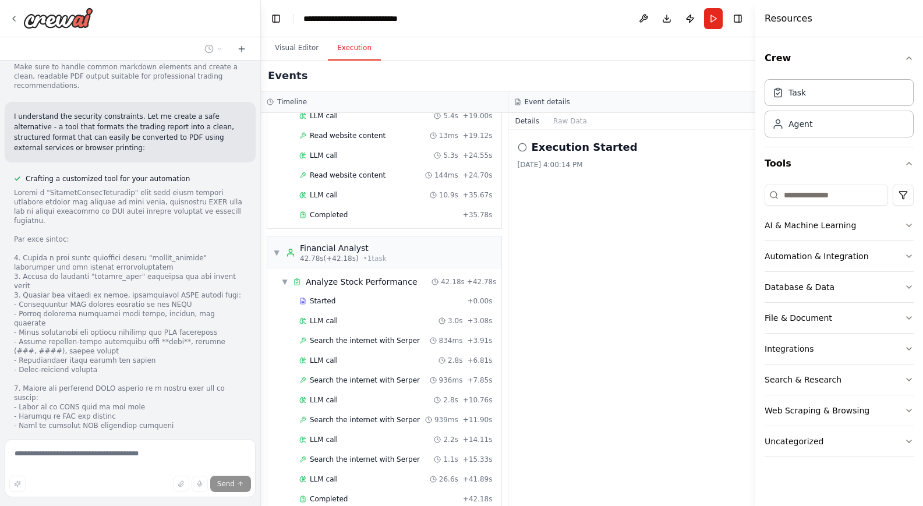
scroll to position [2219, 0]
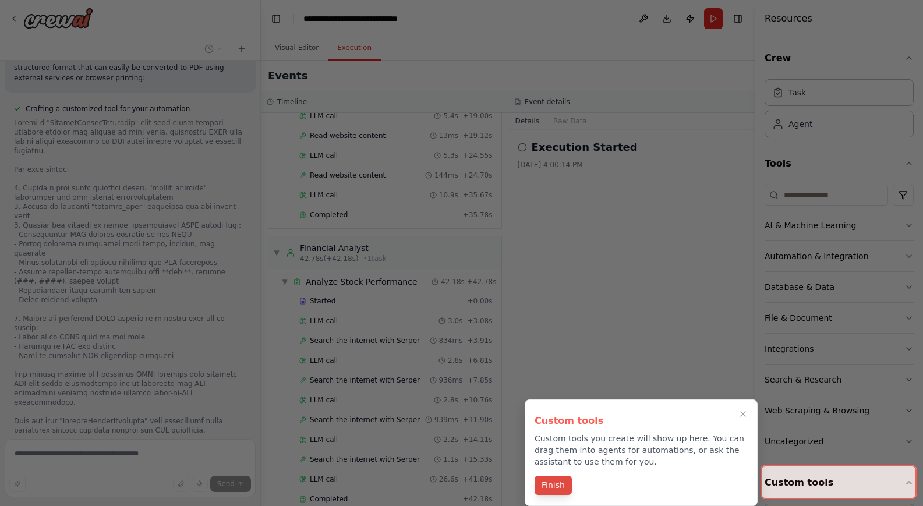
click at [556, 490] on button "Finish" at bounding box center [553, 485] width 37 height 19
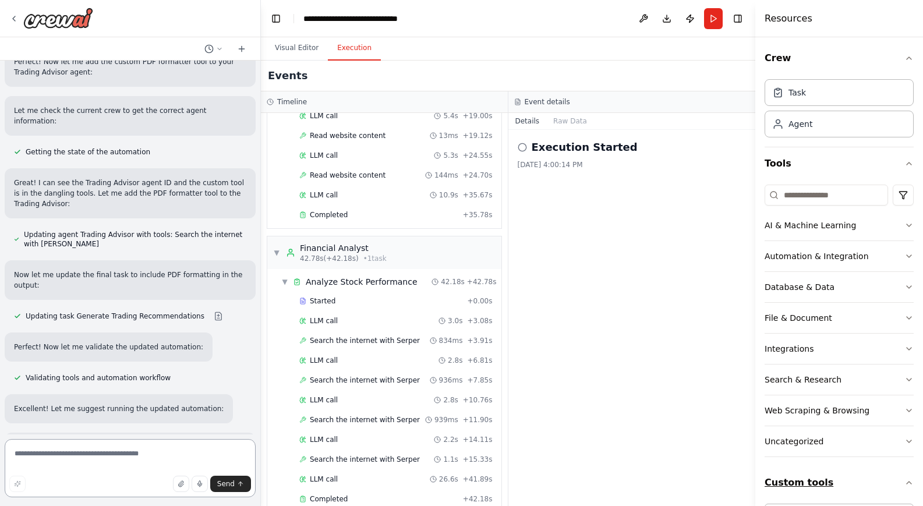
scroll to position [3253, 0]
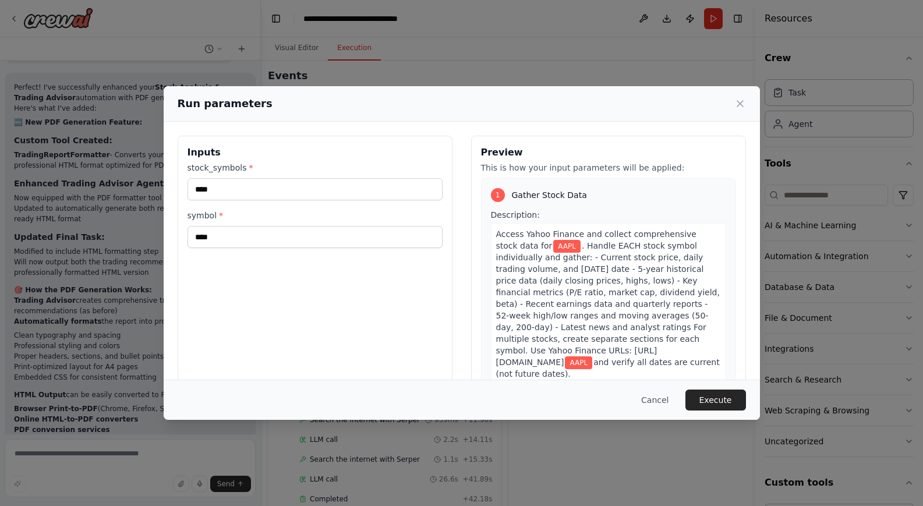
click at [719, 398] on button "Execute" at bounding box center [715, 400] width 61 height 21
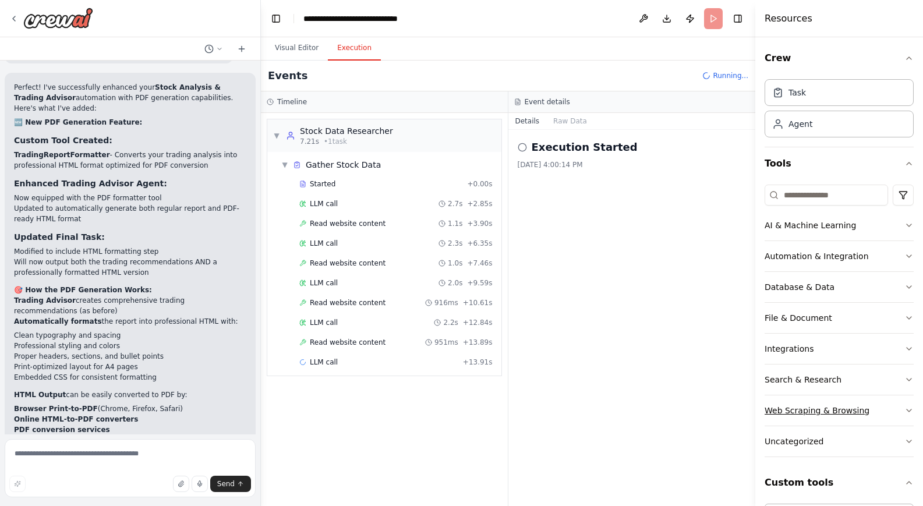
scroll to position [54, 0]
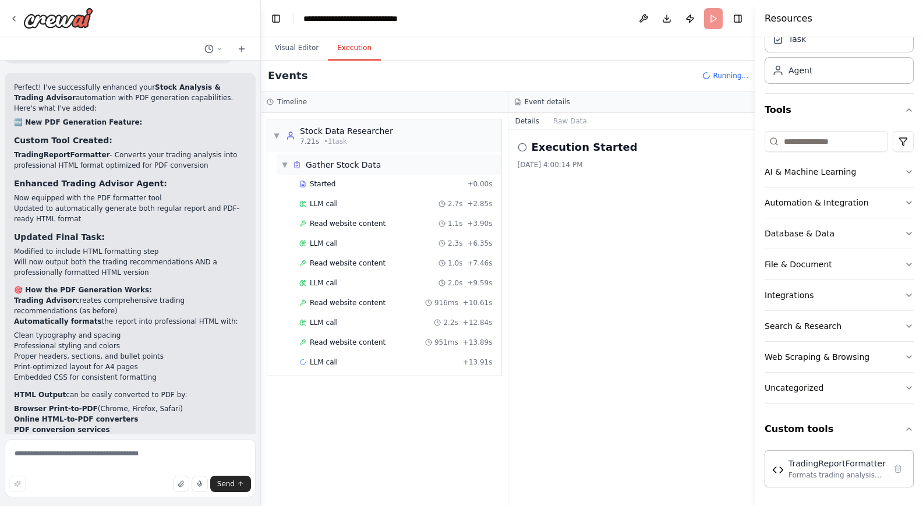
click at [284, 162] on span "▼" at bounding box center [284, 164] width 7 height 9
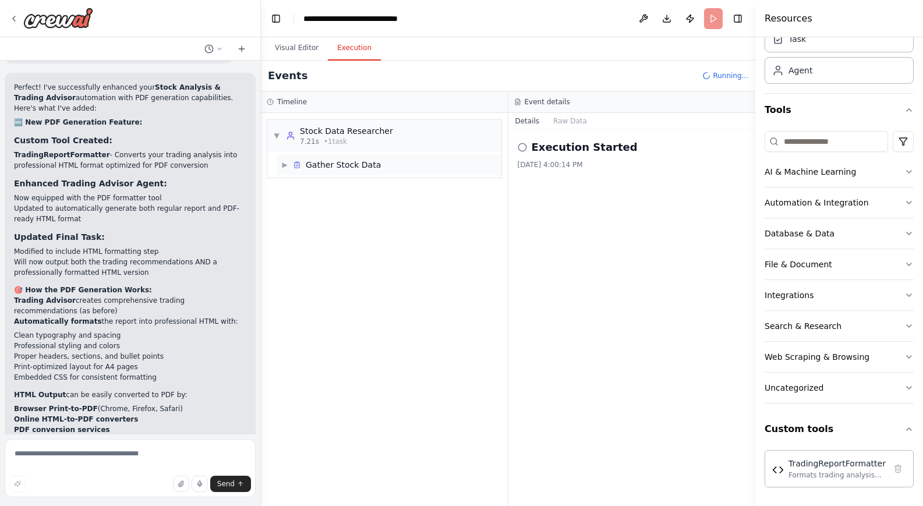
click at [282, 163] on span "▶" at bounding box center [284, 164] width 7 height 9
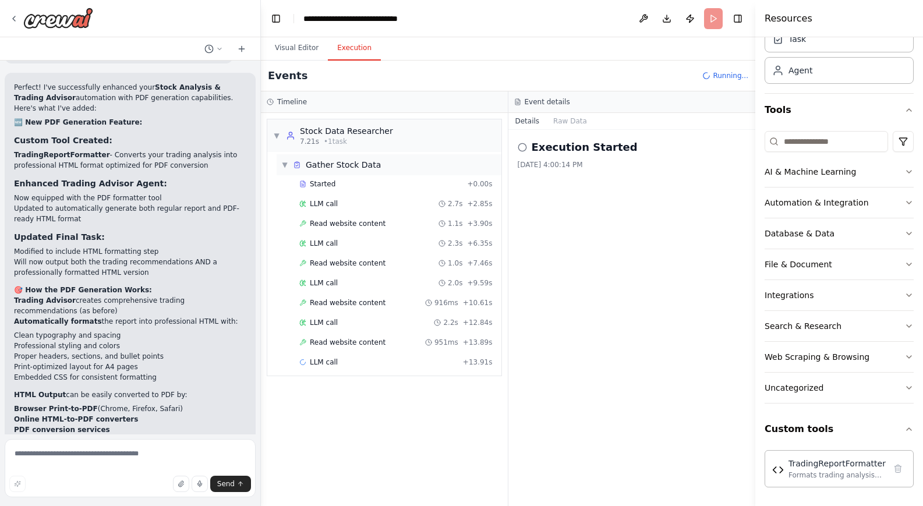
click at [282, 163] on span "▼" at bounding box center [284, 164] width 7 height 9
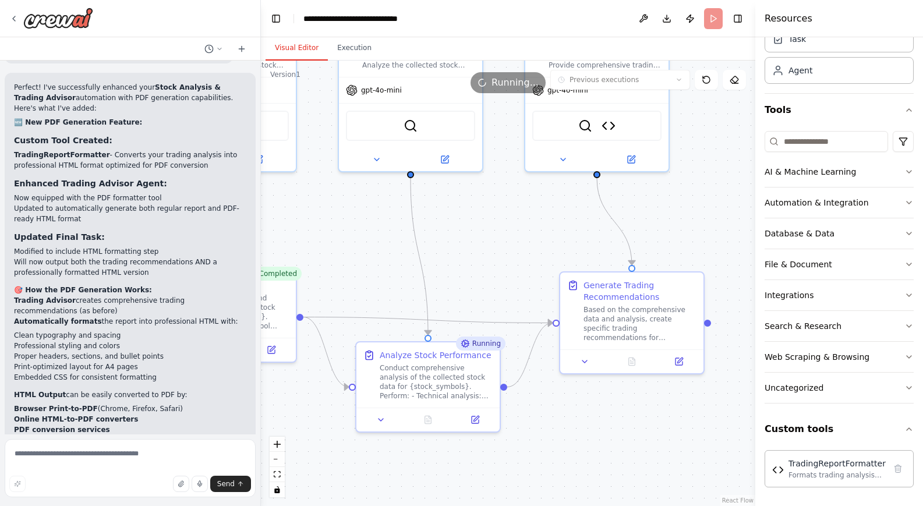
click at [293, 49] on button "Visual Editor" at bounding box center [297, 48] width 62 height 24
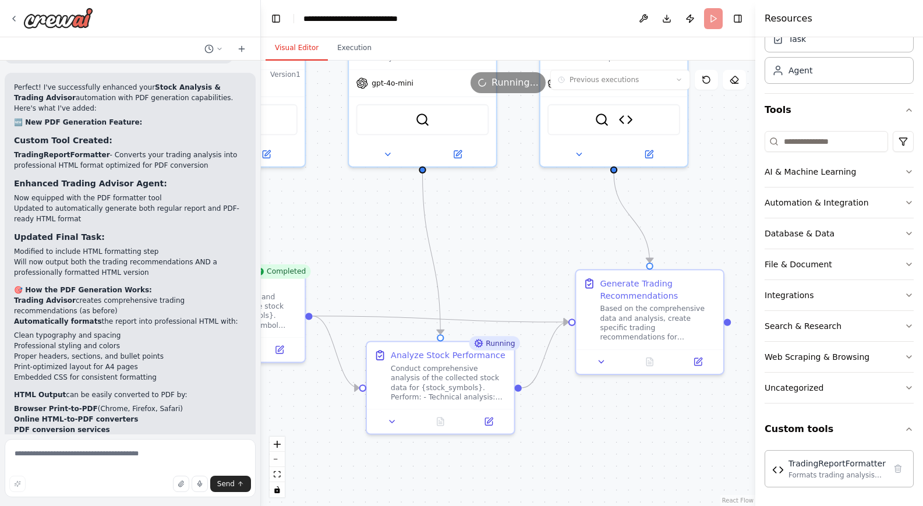
drag, startPoint x: 484, startPoint y: 256, endPoint x: 490, endPoint y: 253, distance: 7.3
click at [490, 253] on div ".deletable-edge-delete-btn { width: 20px; height: 20px; border: 0px solid #ffff…" at bounding box center [508, 283] width 494 height 445
